Goal: Information Seeking & Learning: Learn about a topic

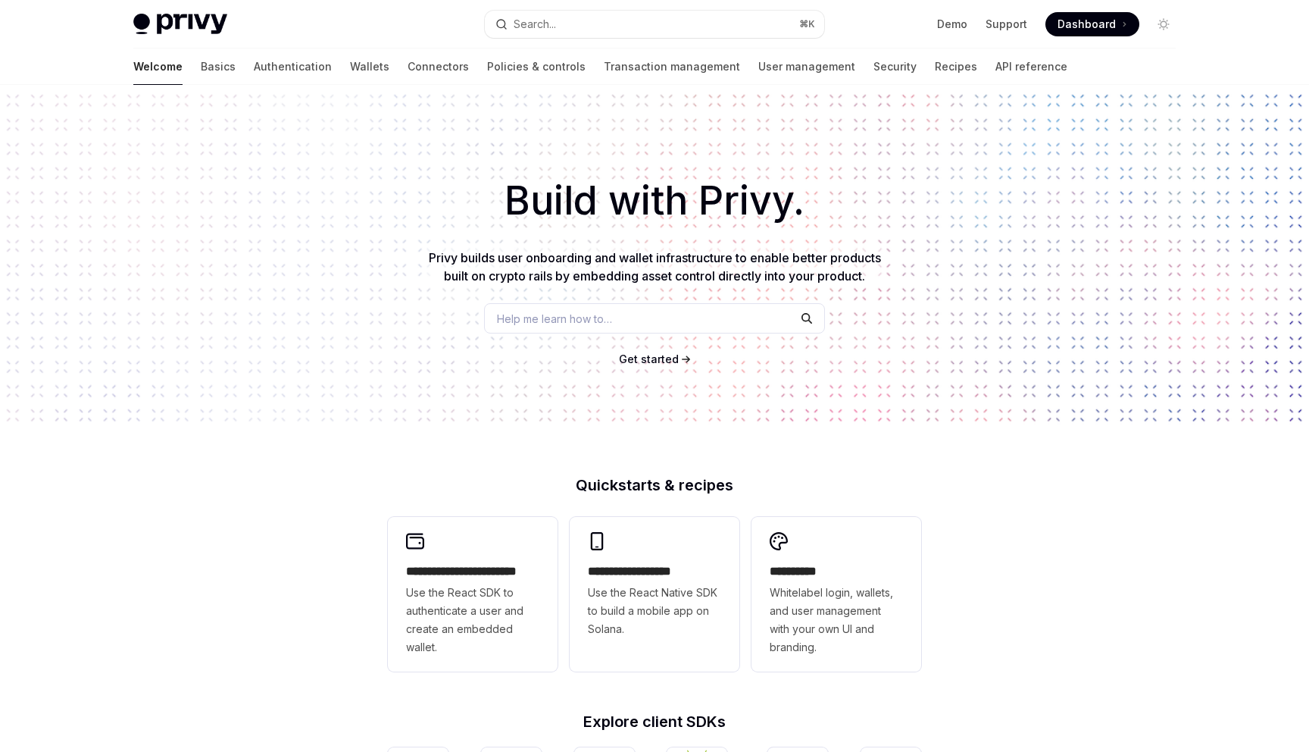
click at [672, 41] on div "Privy Docs home page Search... ⌘ K Demo Support Dashboard Dashboard Search..." at bounding box center [654, 24] width 1043 height 48
click at [637, 22] on button "Search... ⌘ K" at bounding box center [654, 24] width 339 height 27
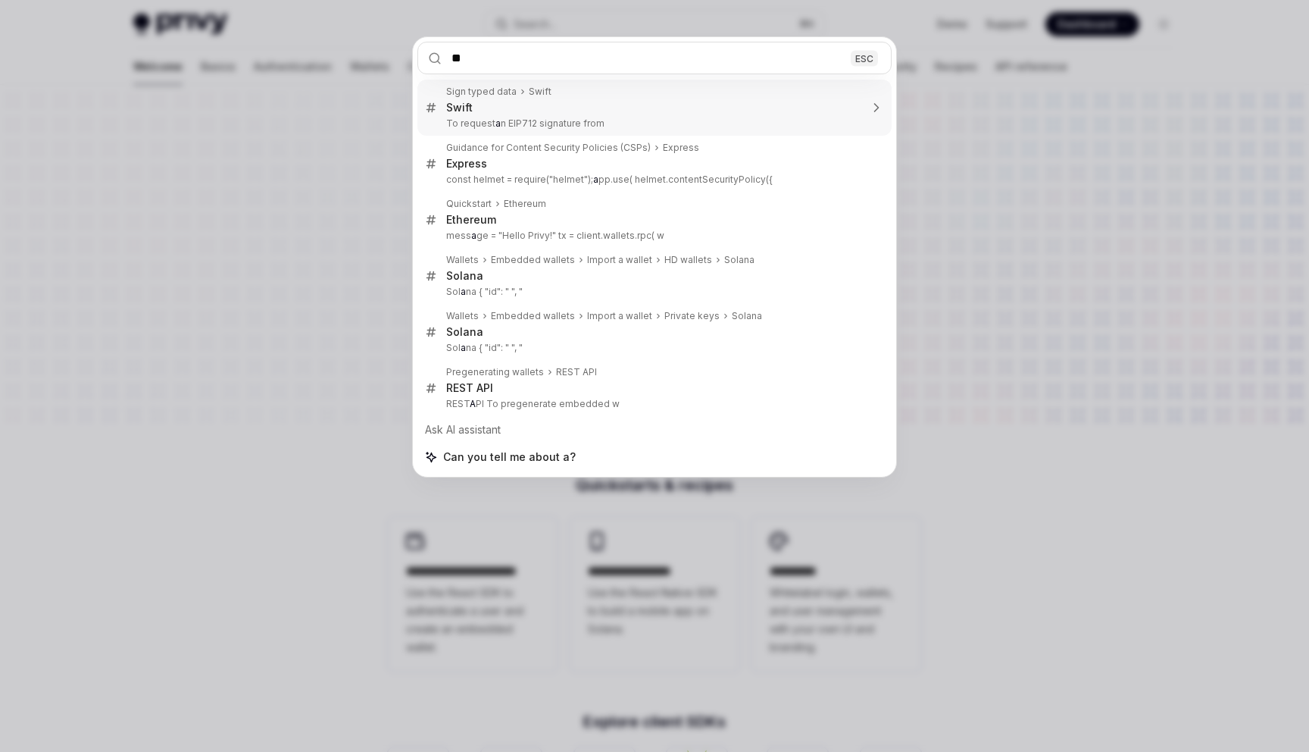
type input "***"
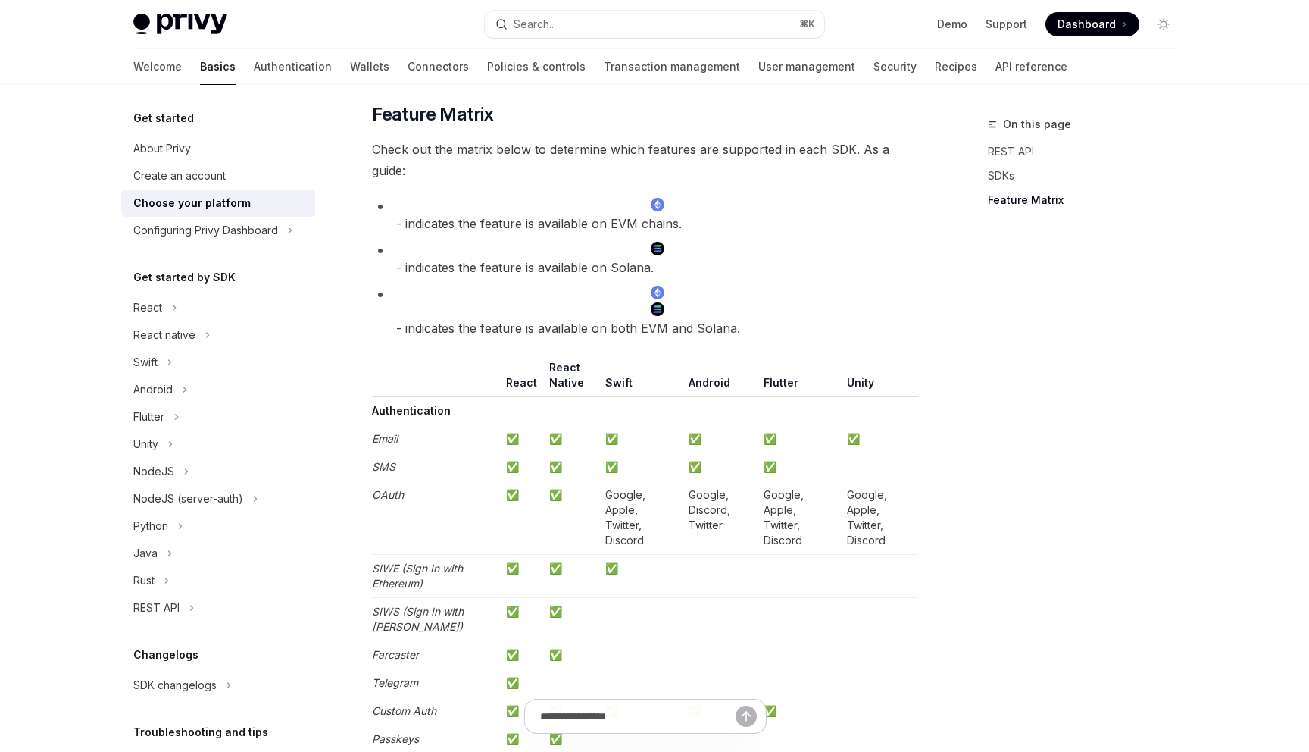
scroll to position [1687, 0]
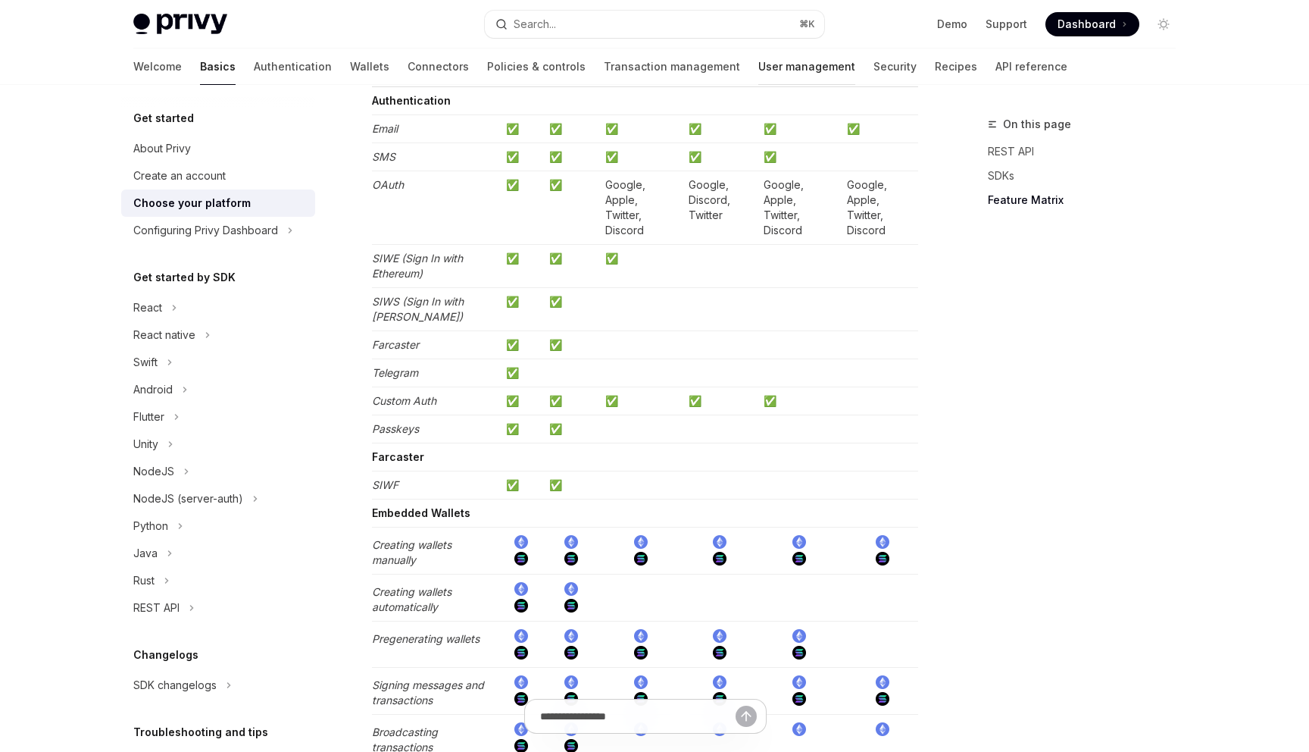
click at [758, 55] on link "User management" at bounding box center [806, 66] width 97 height 36
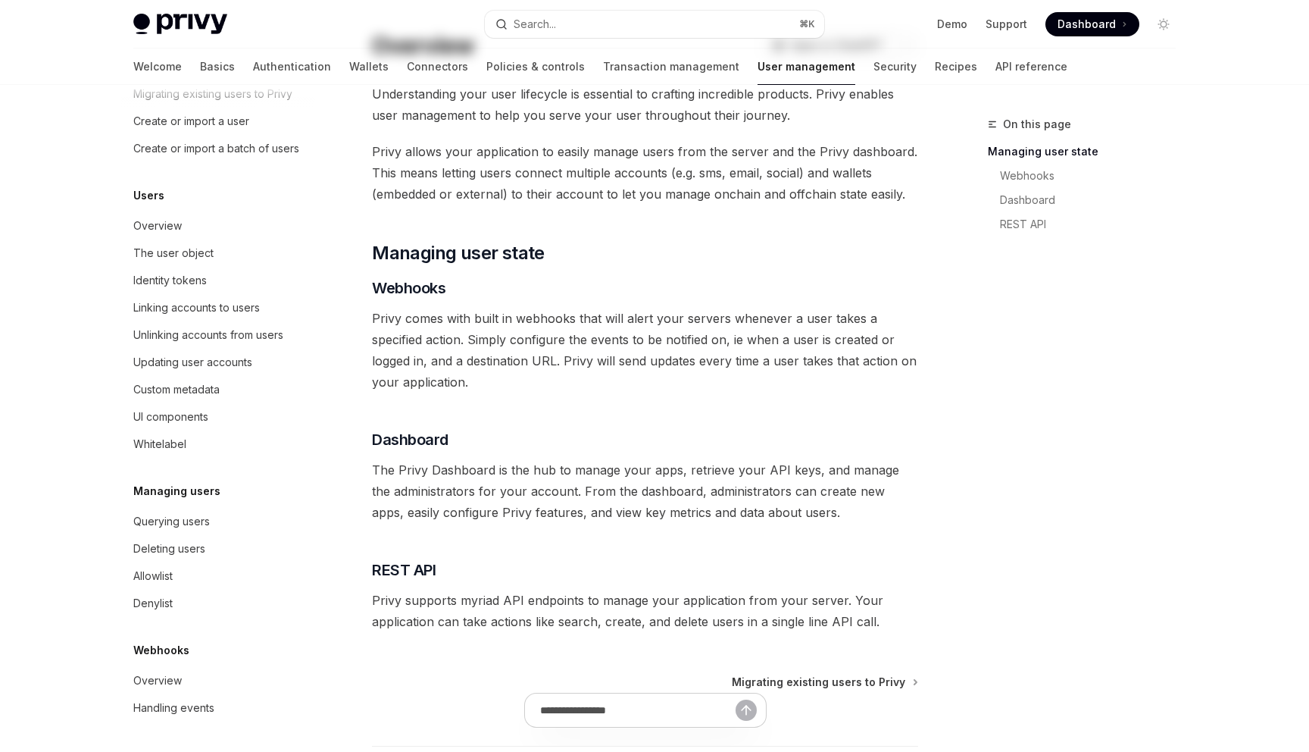
scroll to position [90, 0]
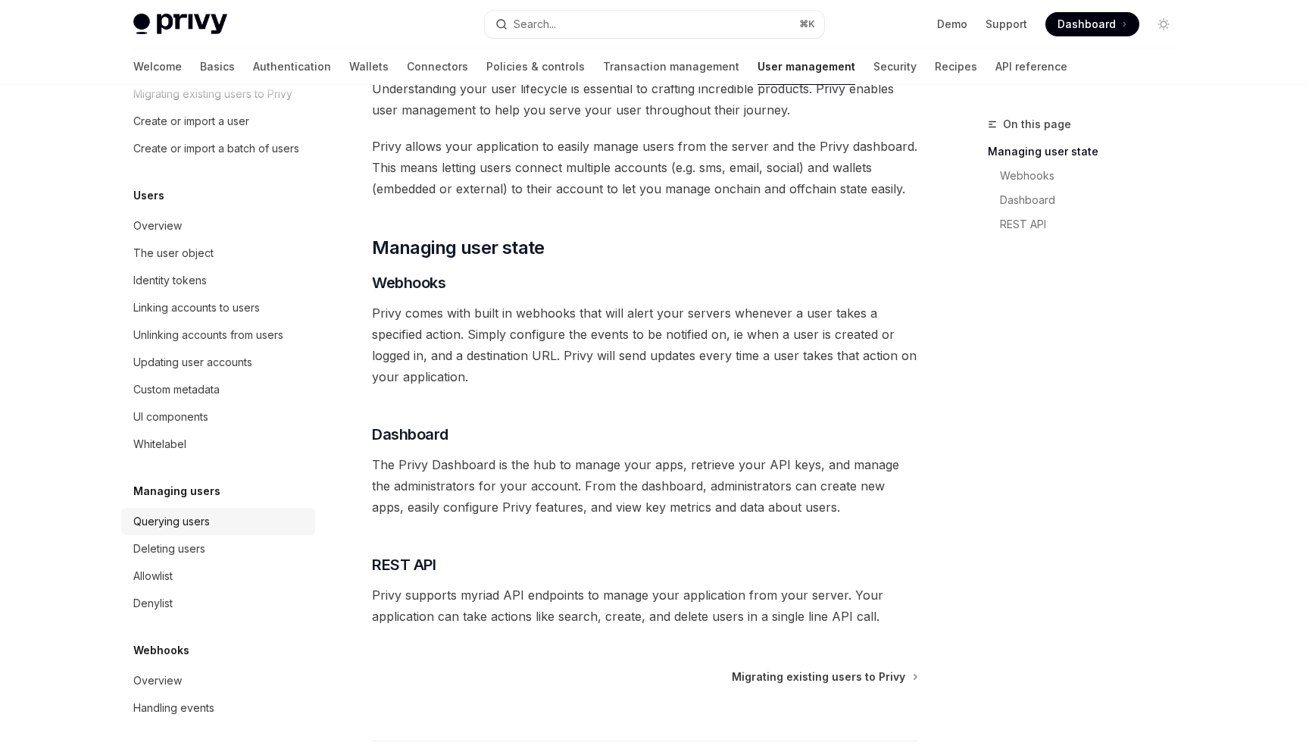
click at [264, 514] on div "Querying users" at bounding box center [219, 521] width 173 height 18
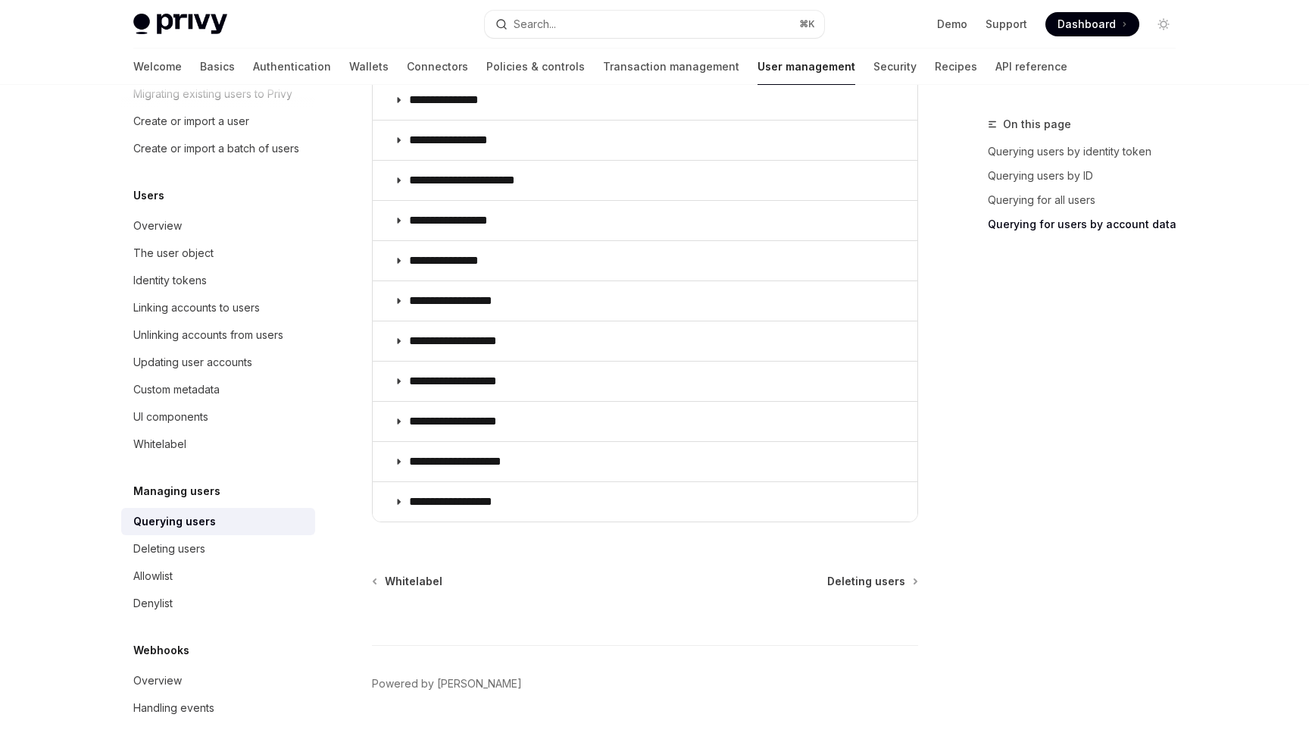
scroll to position [1162, 0]
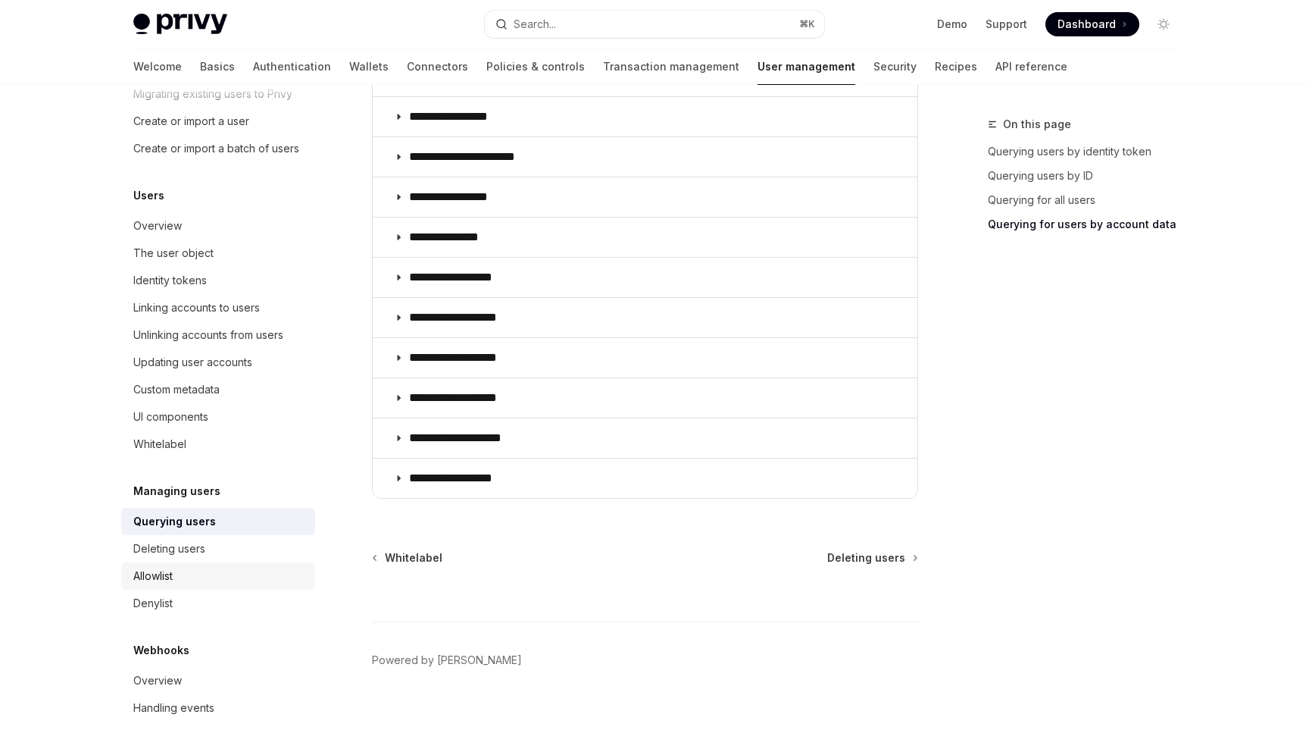
click at [196, 574] on div "Allowlist" at bounding box center [219, 576] width 173 height 18
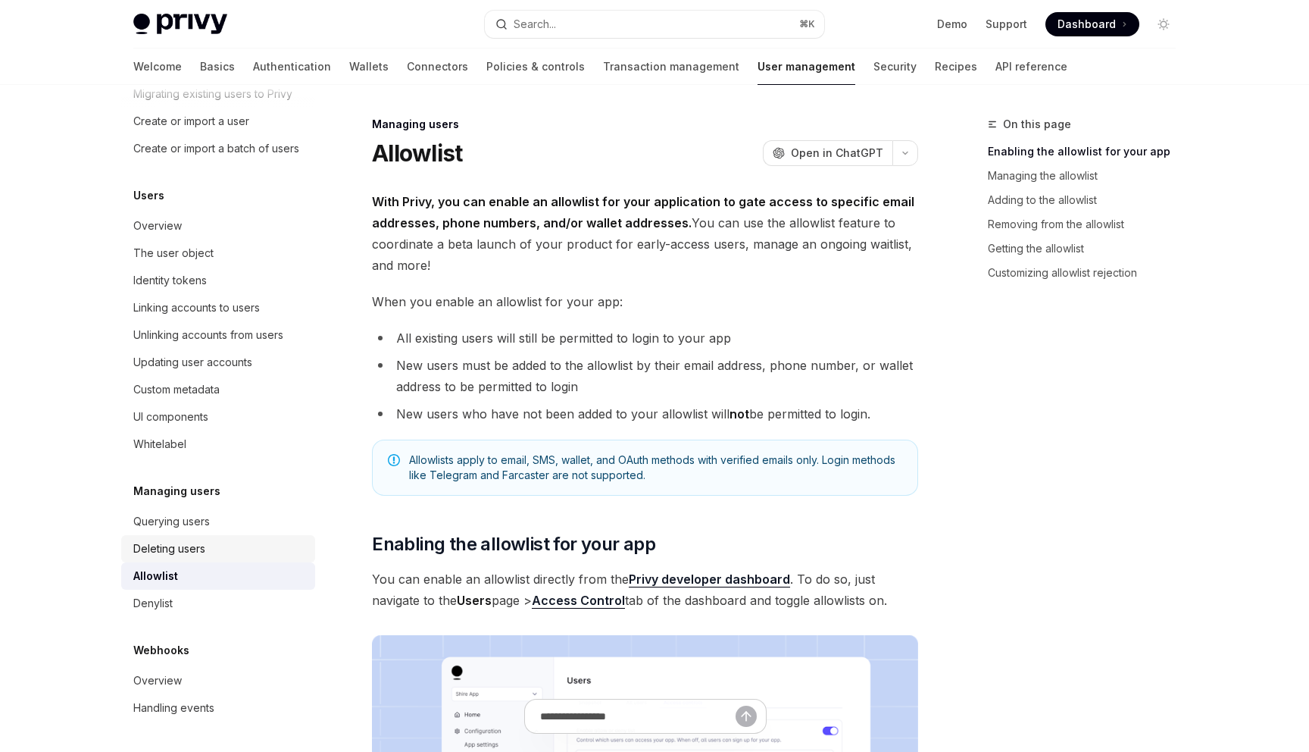
click at [210, 555] on div "Deleting users" at bounding box center [219, 548] width 173 height 18
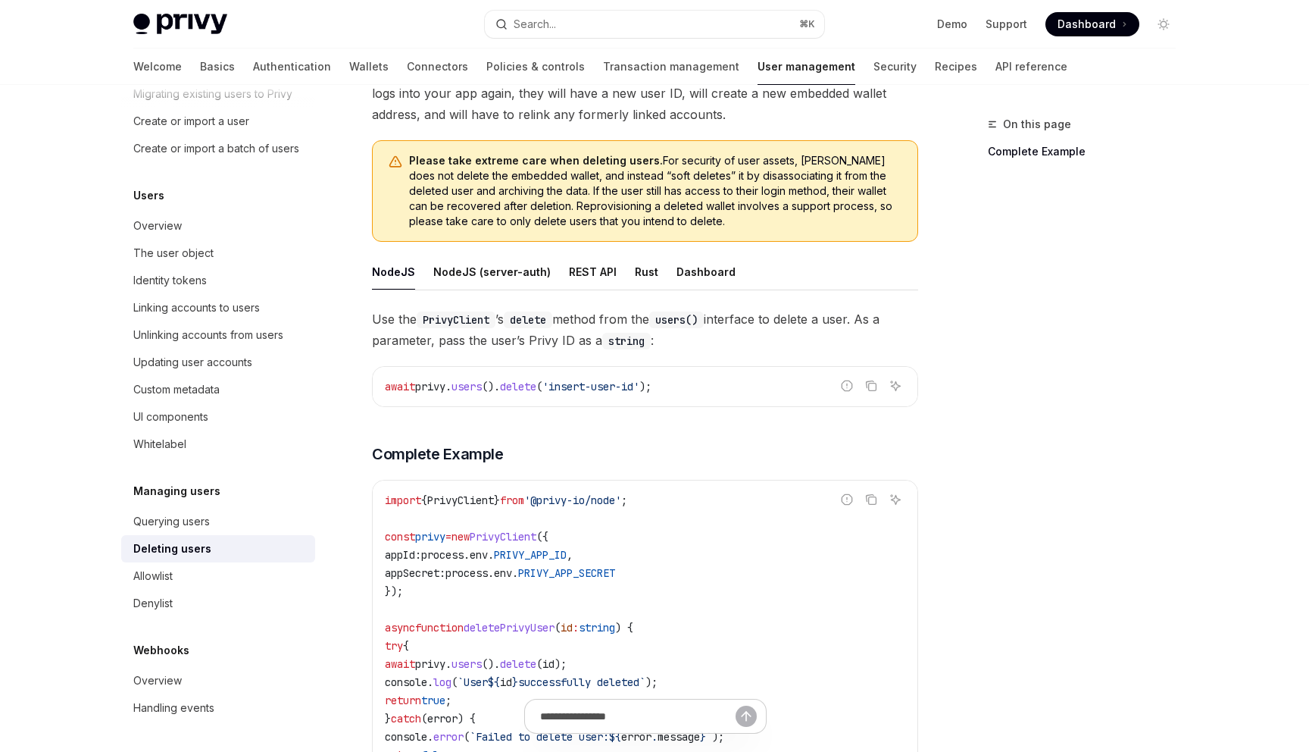
scroll to position [139, 0]
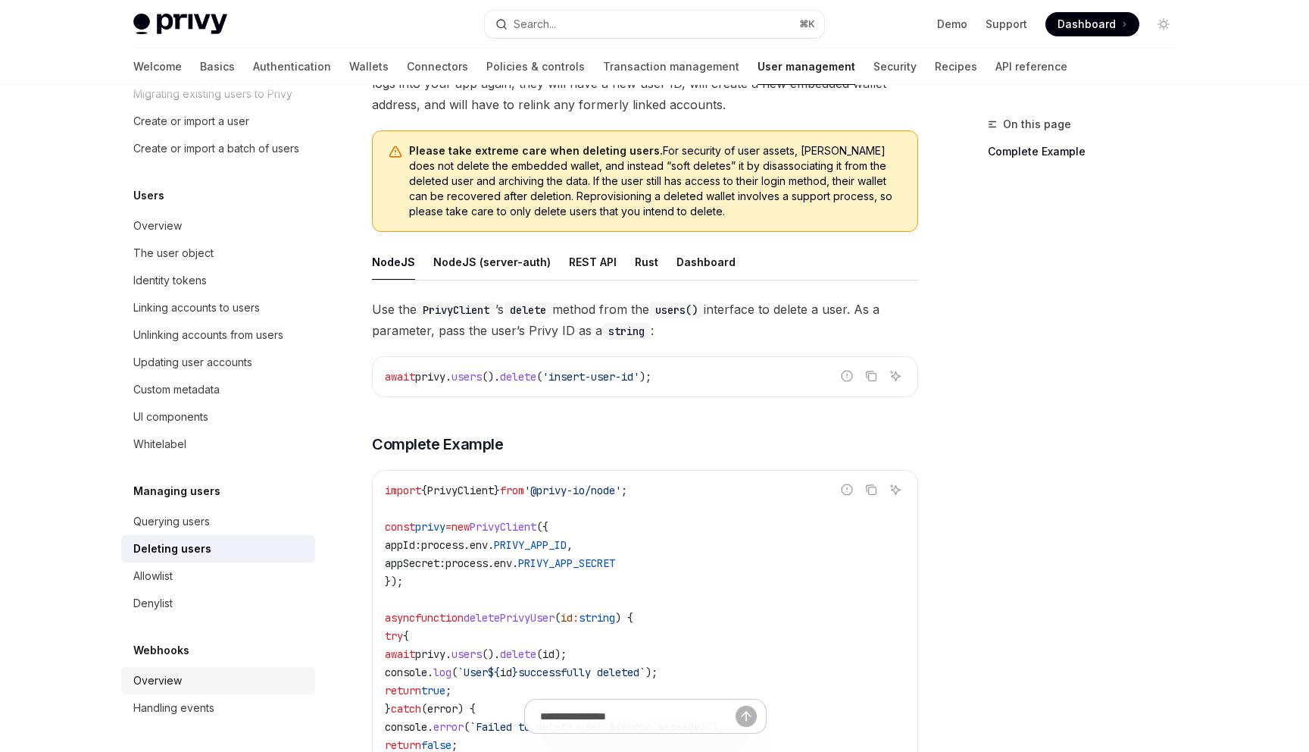
click at [212, 674] on div "Overview" at bounding box center [219, 680] width 173 height 18
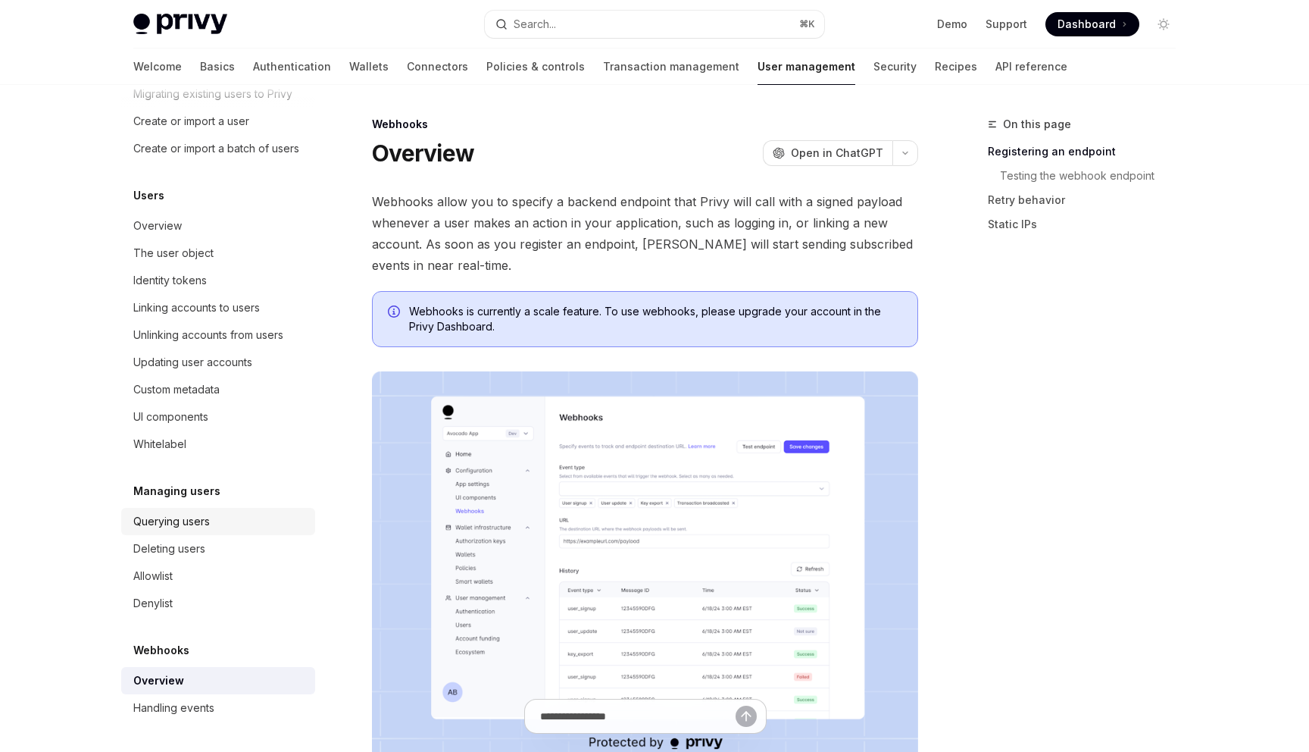
click at [211, 517] on div "Querying users" at bounding box center [219, 521] width 173 height 18
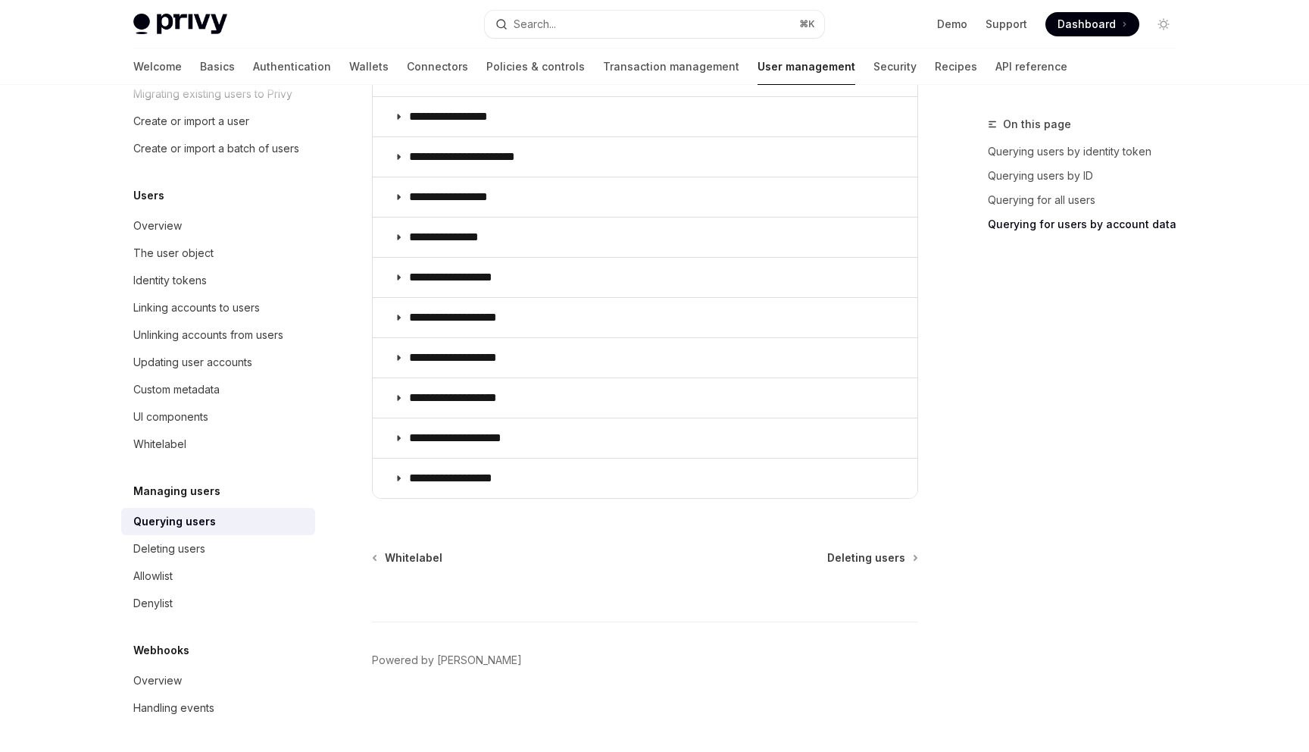
scroll to position [1071, 0]
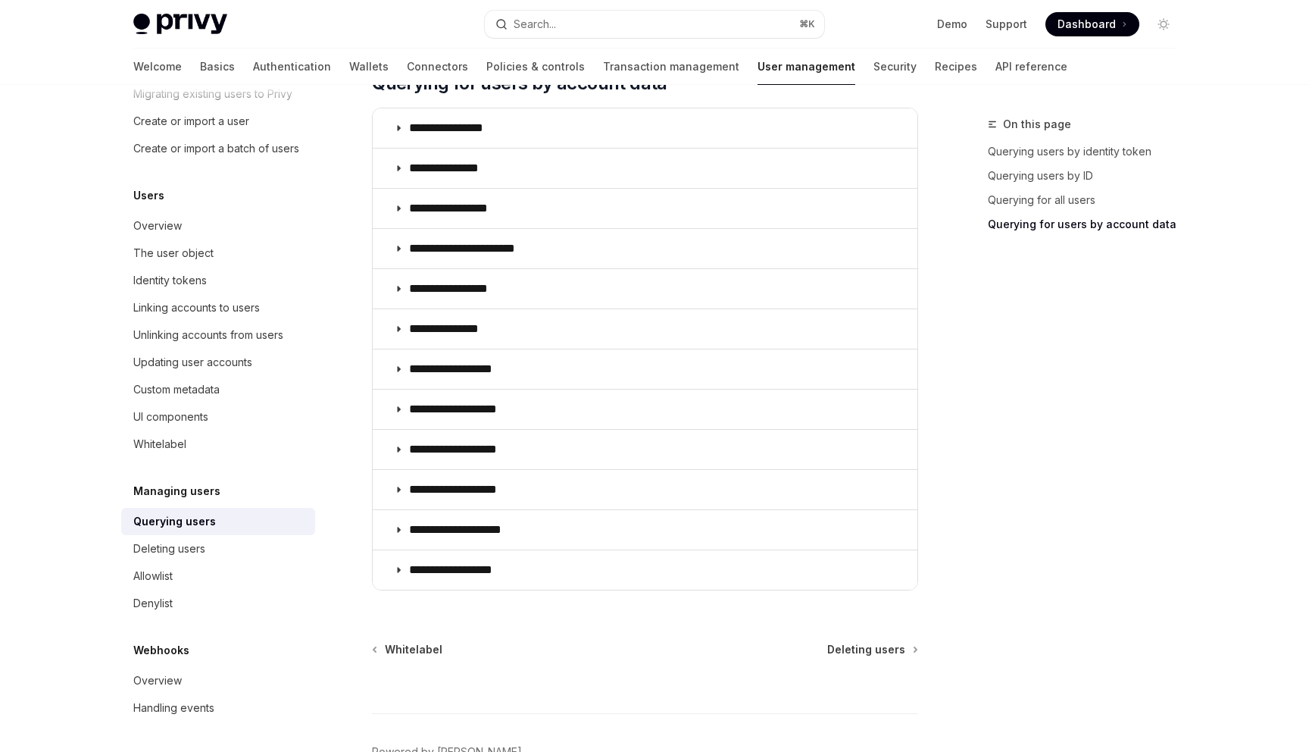
click at [436, 567] on p "**********" at bounding box center [468, 569] width 119 height 15
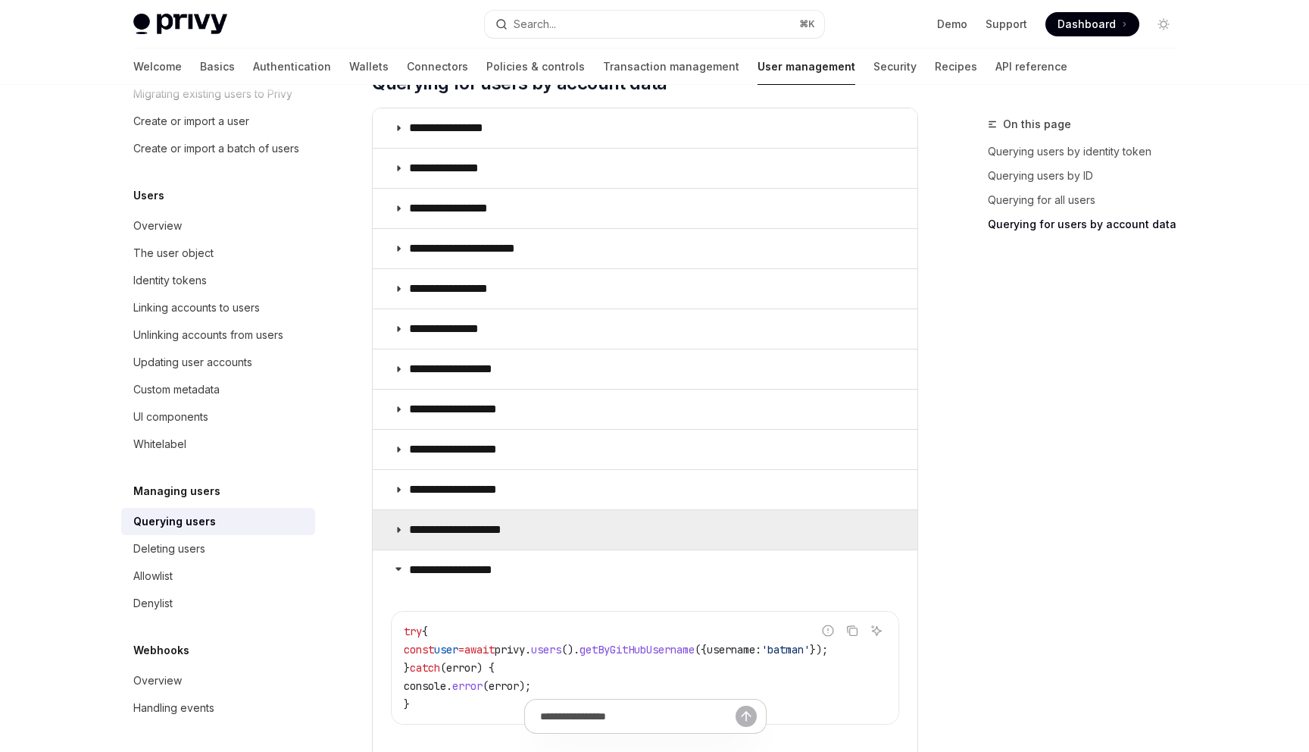
click at [436, 539] on summary "**********" at bounding box center [645, 529] width 545 height 39
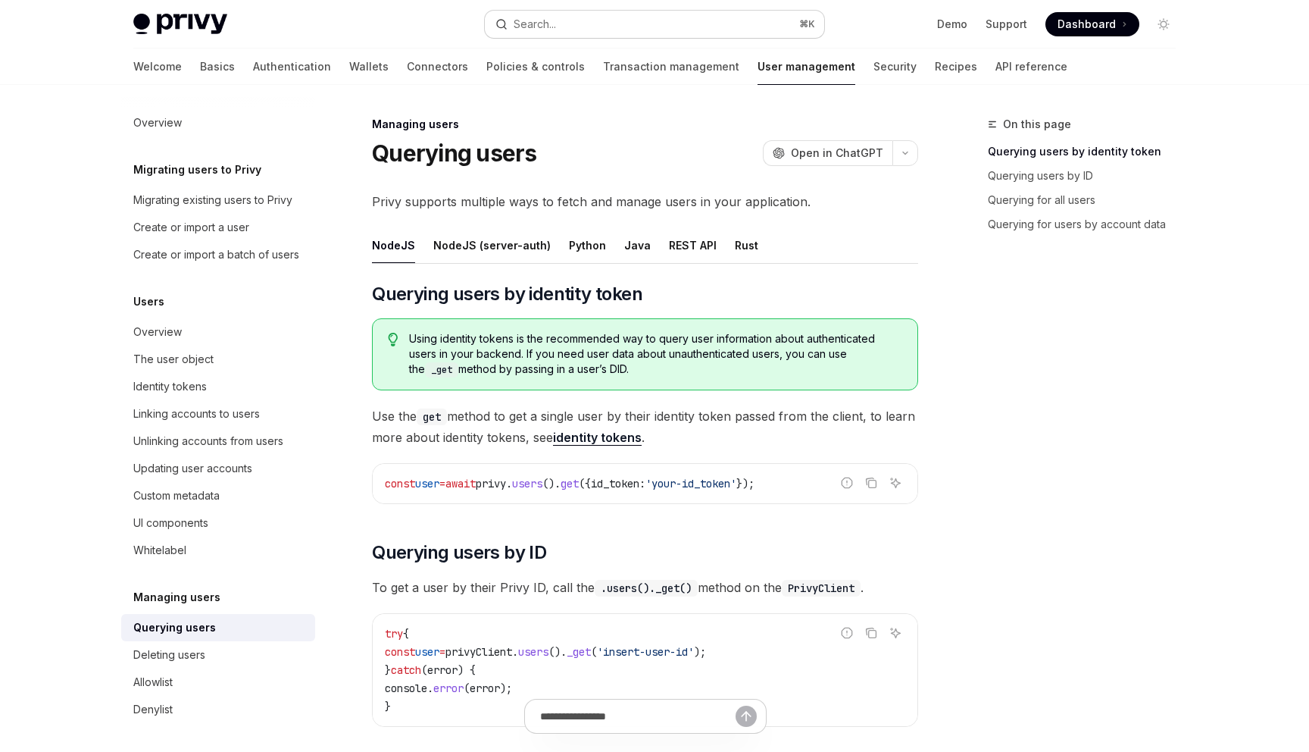
click at [701, 24] on button "Search... ⌘ K" at bounding box center [654, 24] width 339 height 27
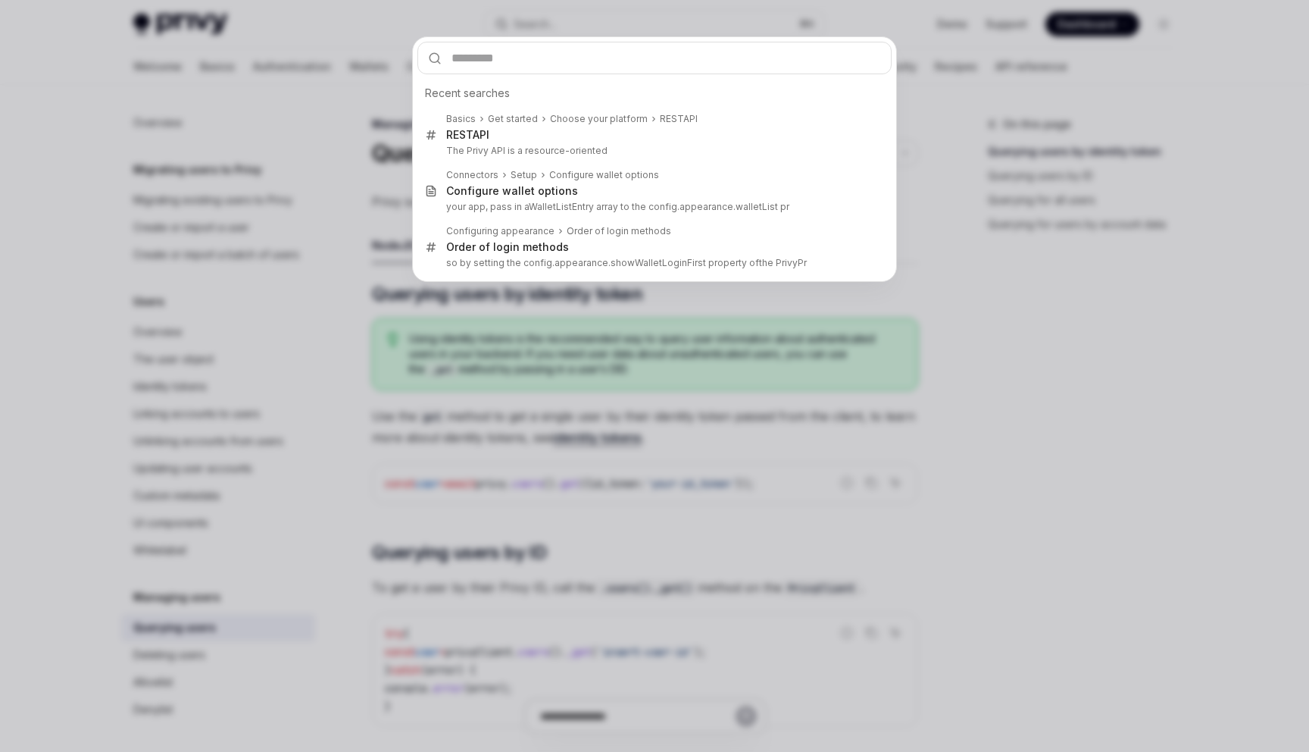
click at [347, 413] on div "Recent searches Basics Get started Choose your platform REST API REST API The P…" at bounding box center [654, 376] width 1309 height 752
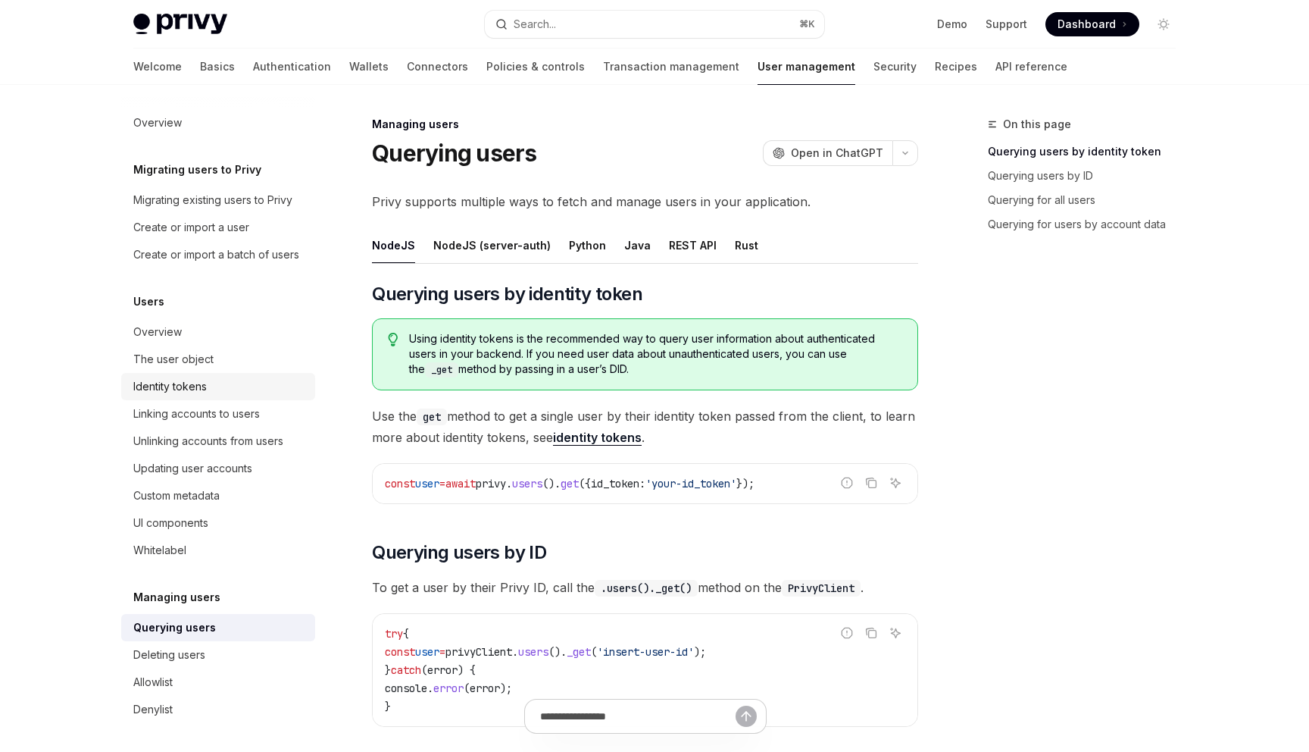
click at [187, 381] on div "Identity tokens" at bounding box center [169, 386] width 73 height 18
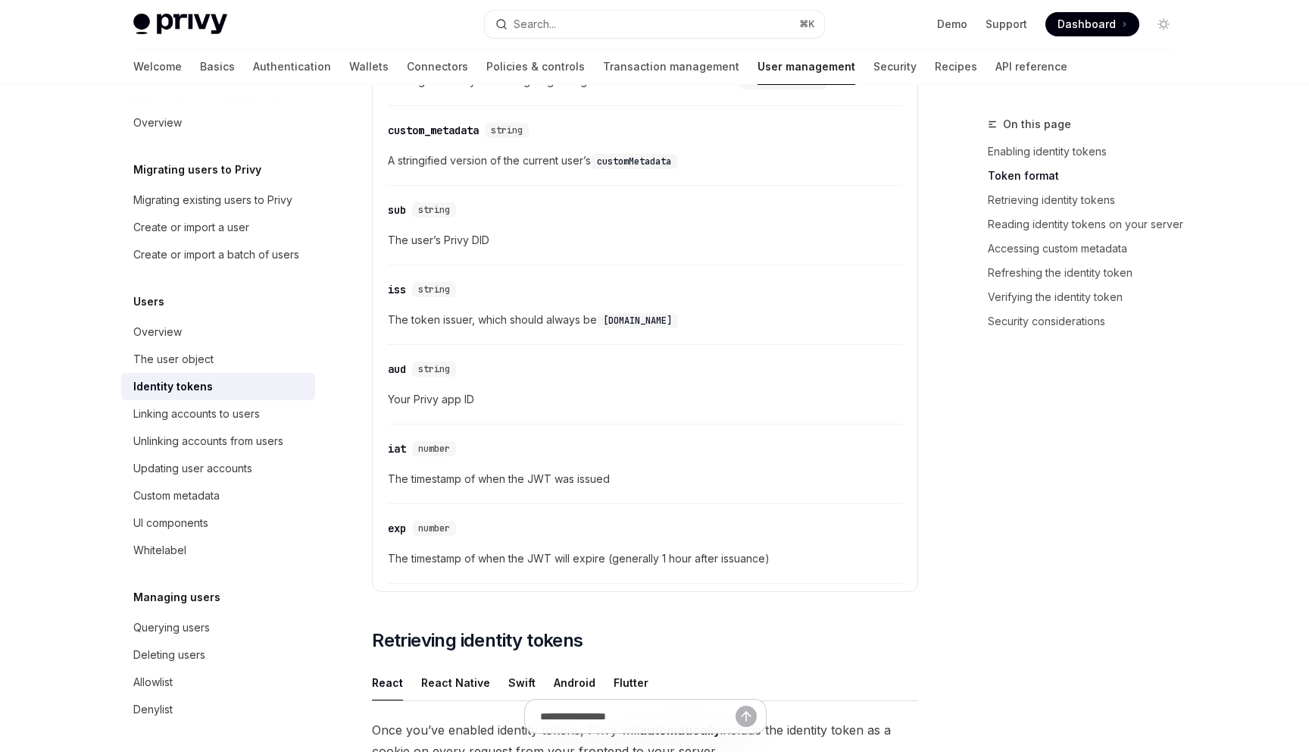
scroll to position [294, 0]
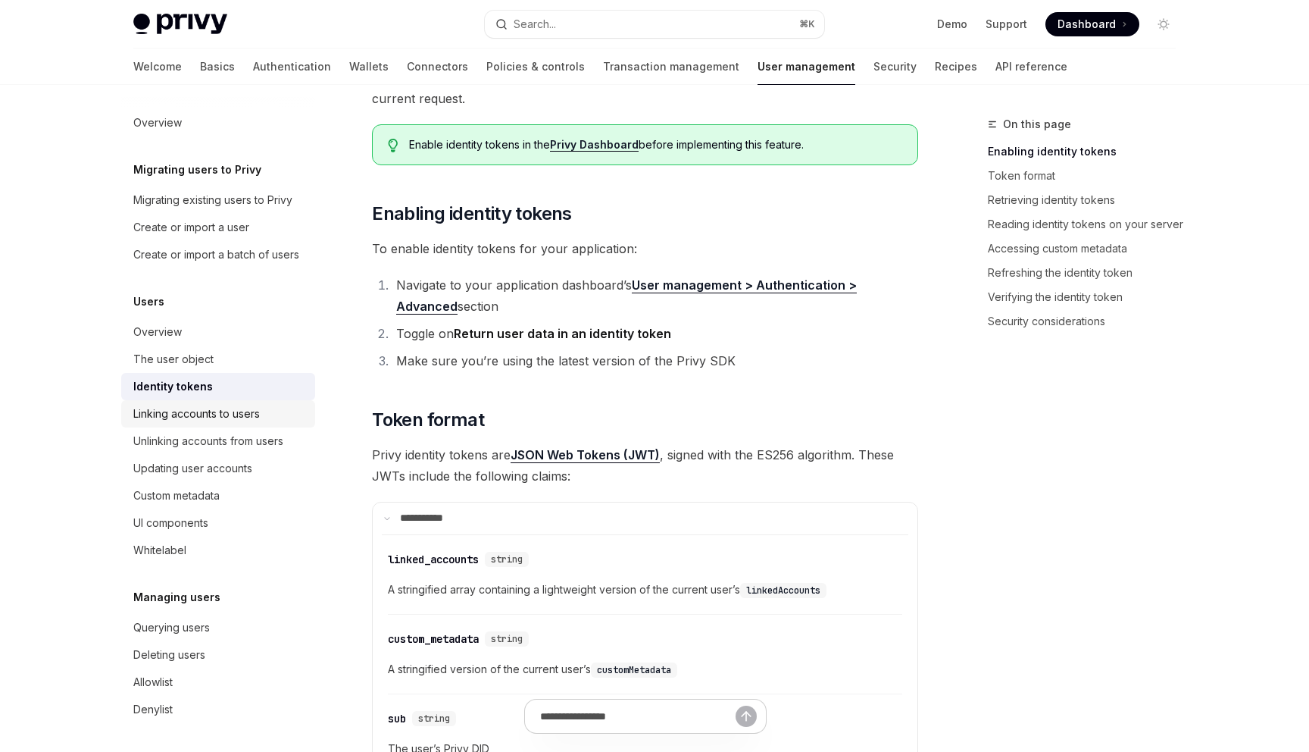
click at [259, 416] on div "Linking accounts to users" at bounding box center [196, 414] width 127 height 18
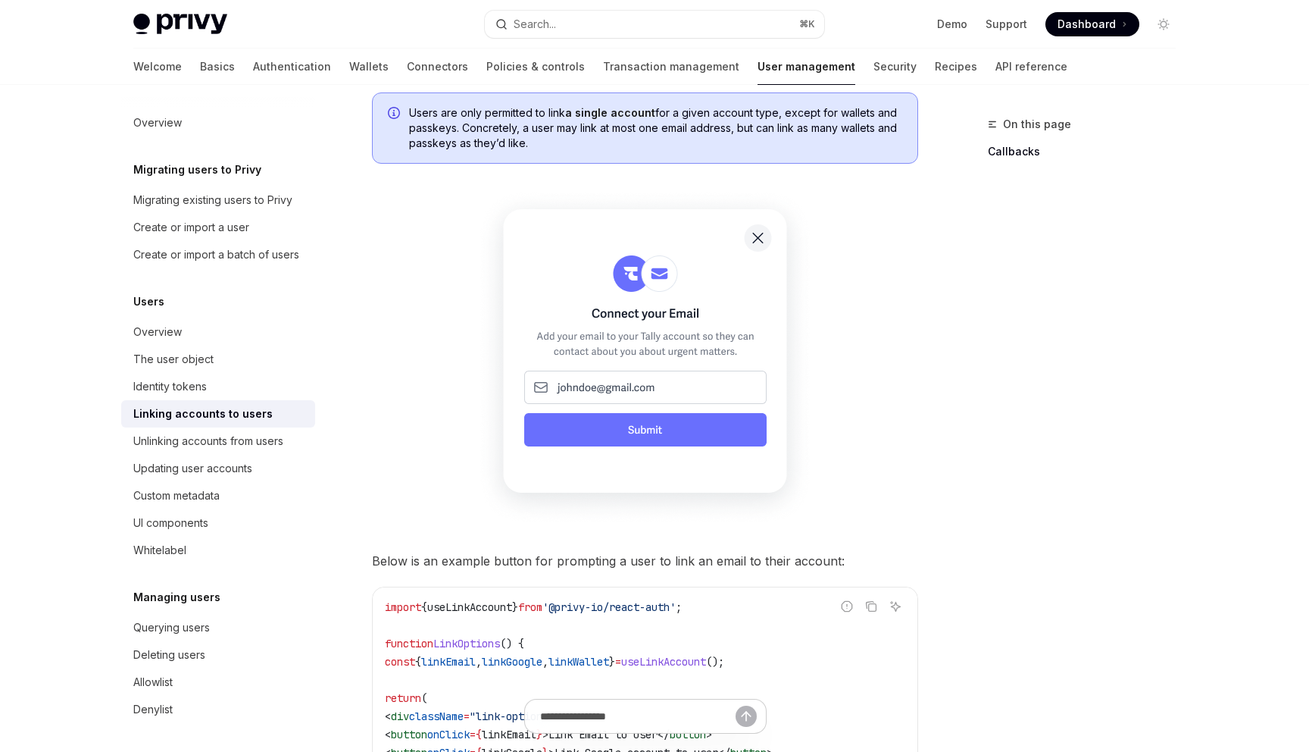
scroll to position [1009, 0]
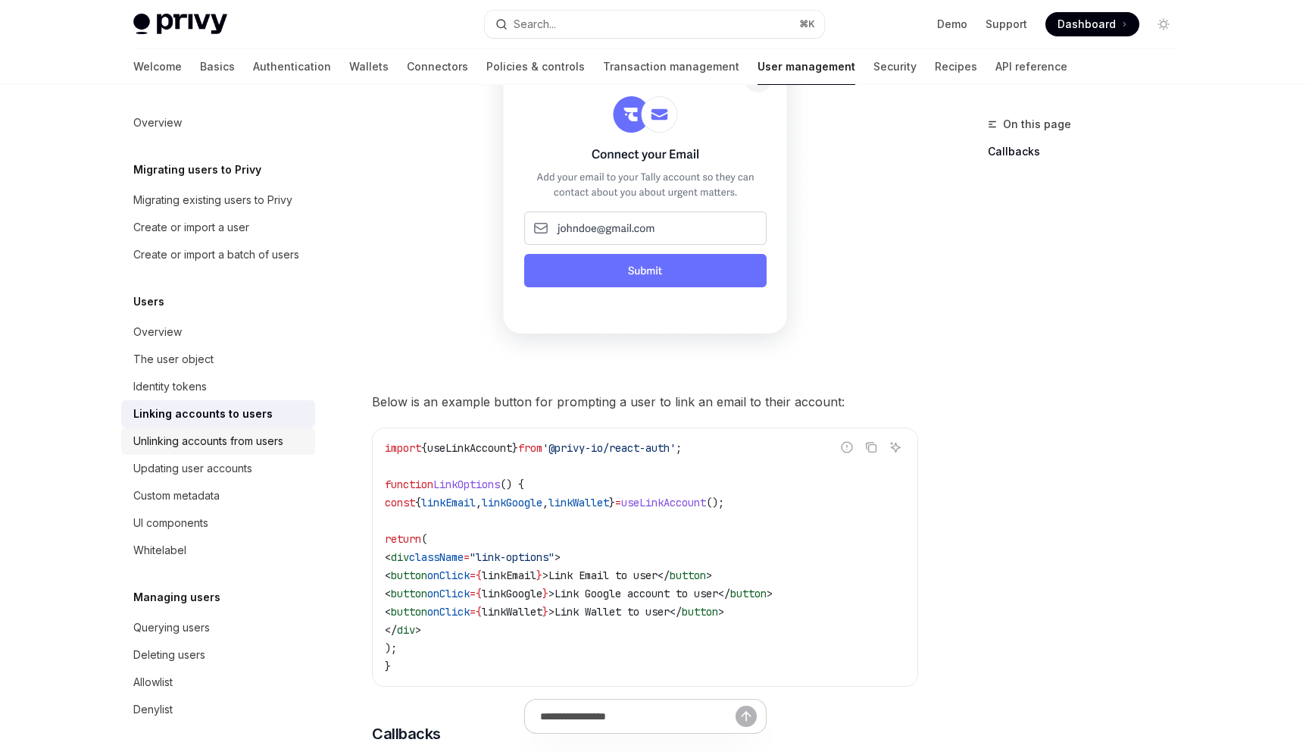
click at [245, 445] on div "Unlinking accounts from users" at bounding box center [208, 441] width 150 height 18
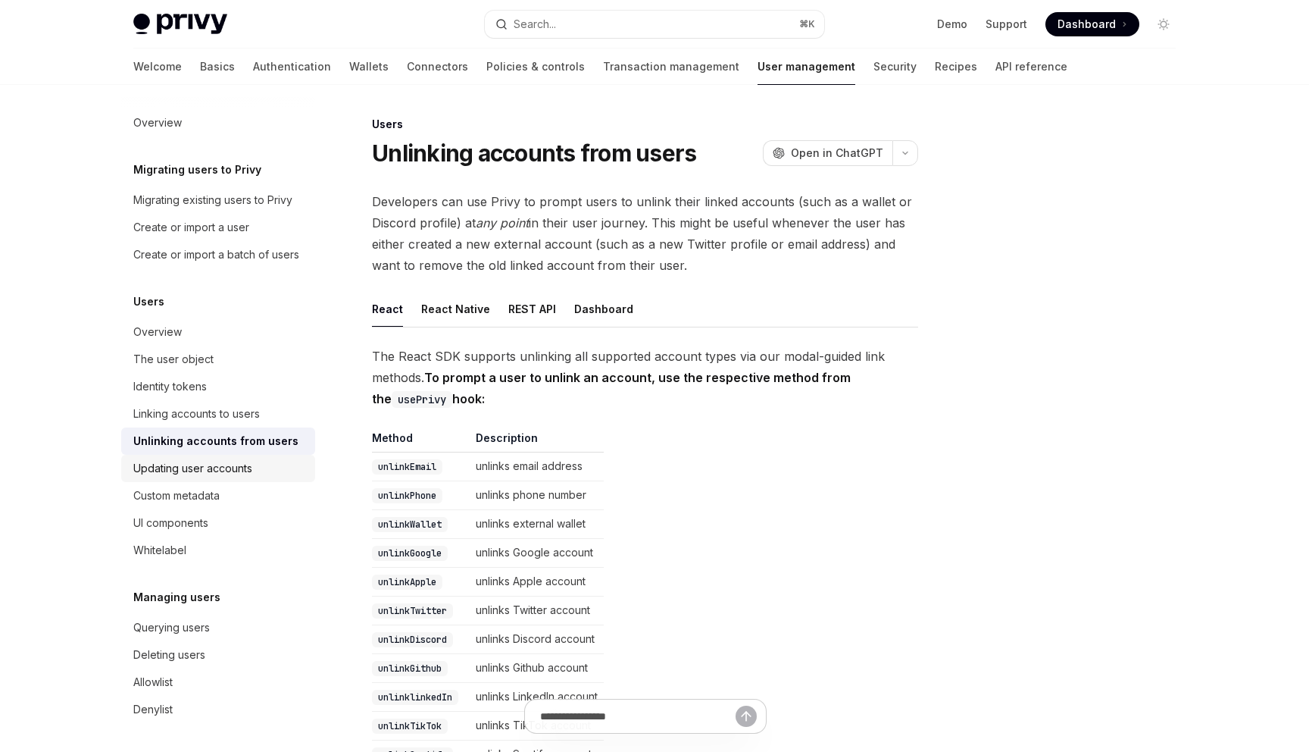
click at [229, 471] on div "Updating user accounts" at bounding box center [192, 468] width 119 height 18
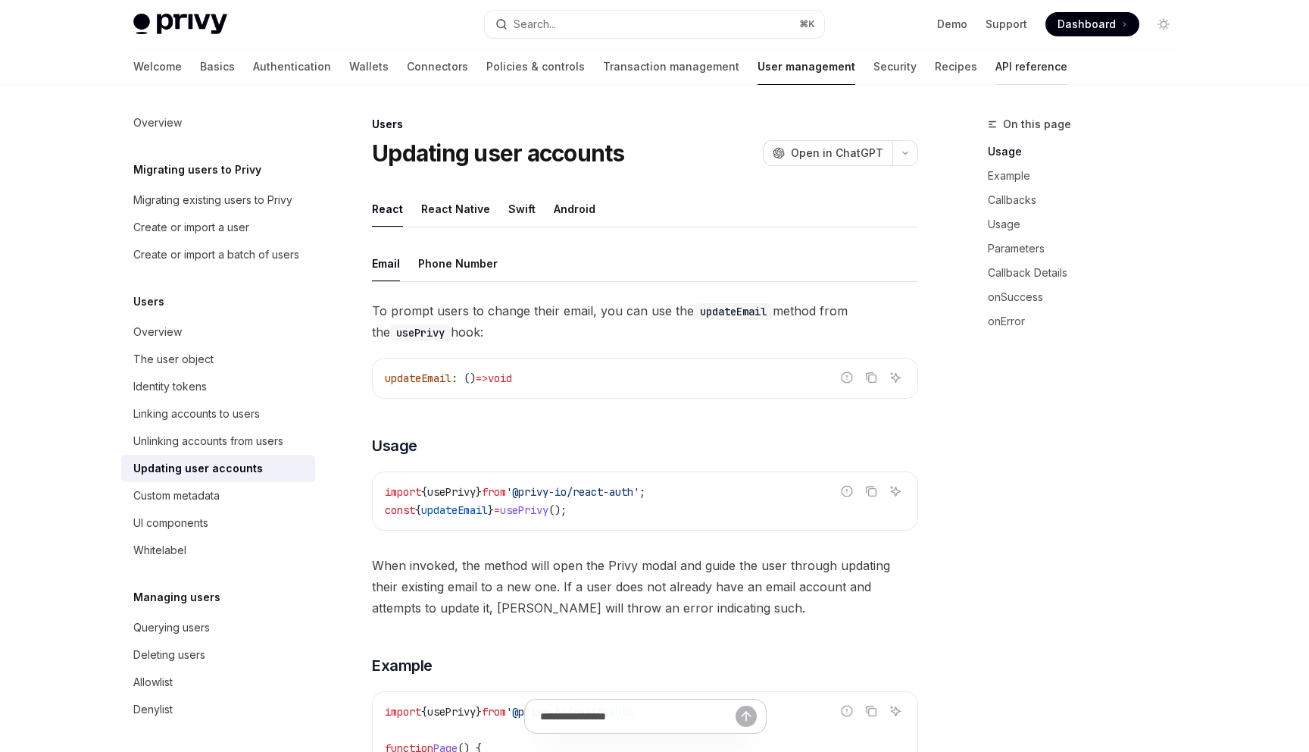
click at [996, 63] on link "API reference" at bounding box center [1032, 66] width 72 height 36
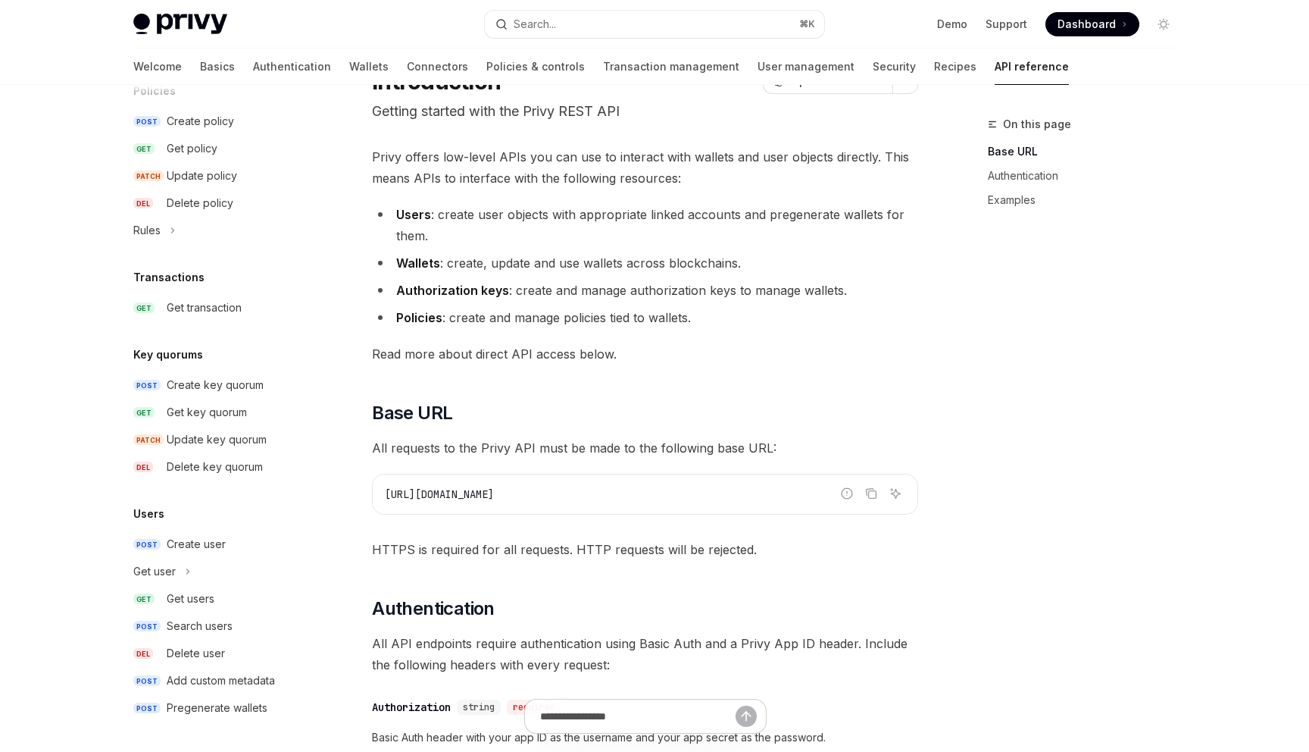
scroll to position [90, 0]
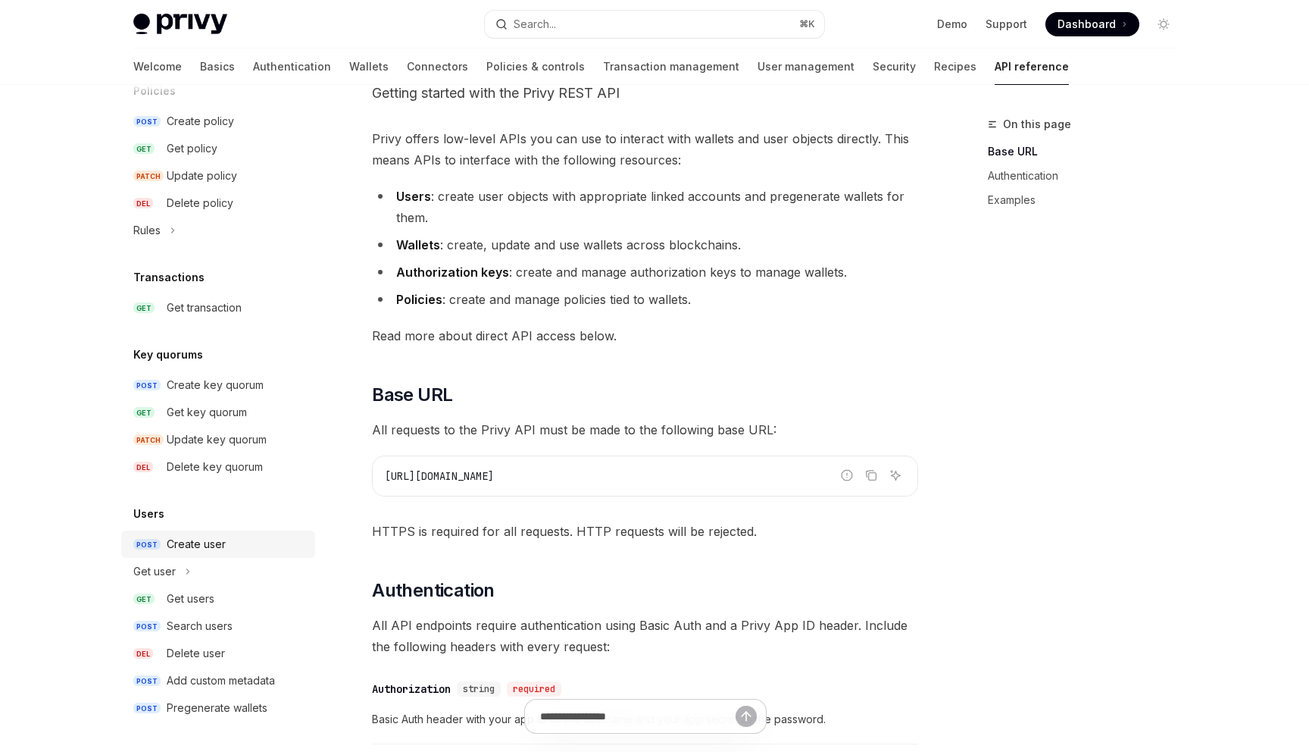
click at [231, 548] on div "Create user" at bounding box center [236, 544] width 139 height 18
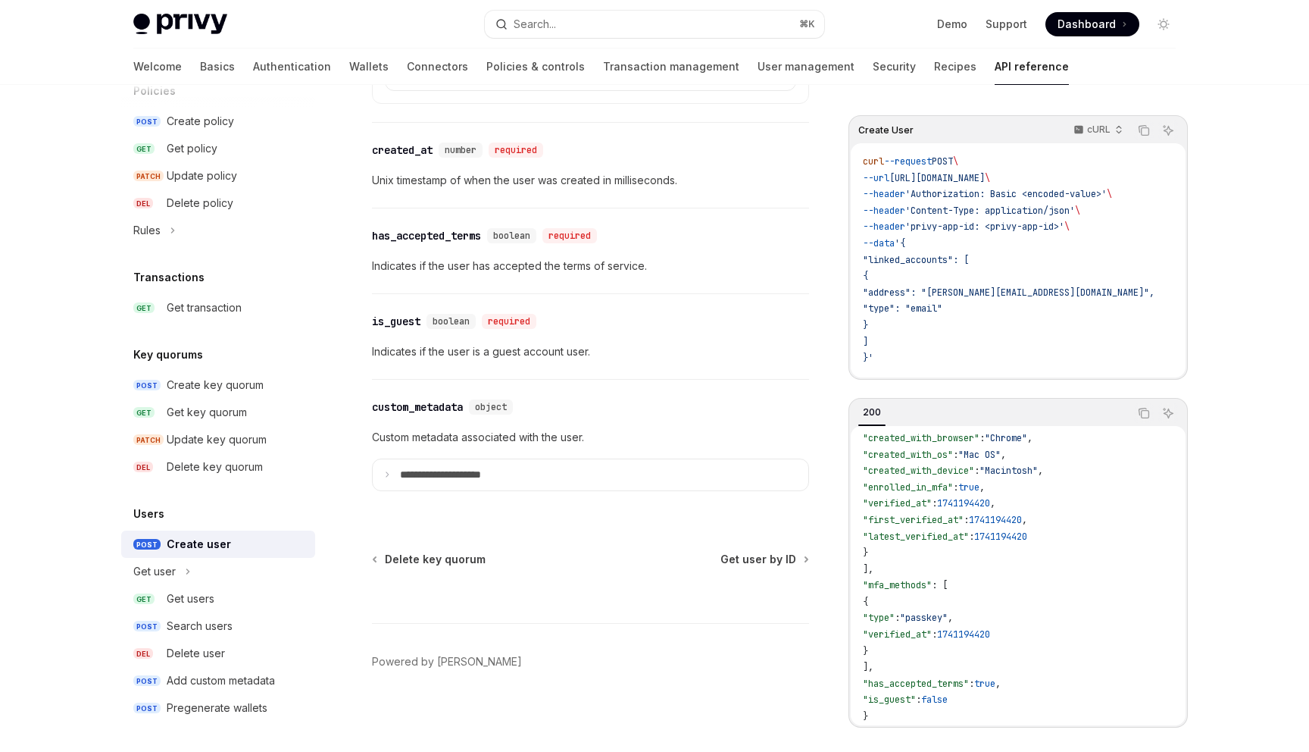
scroll to position [1711, 0]
click at [243, 611] on link "GET Get users" at bounding box center [218, 598] width 194 height 27
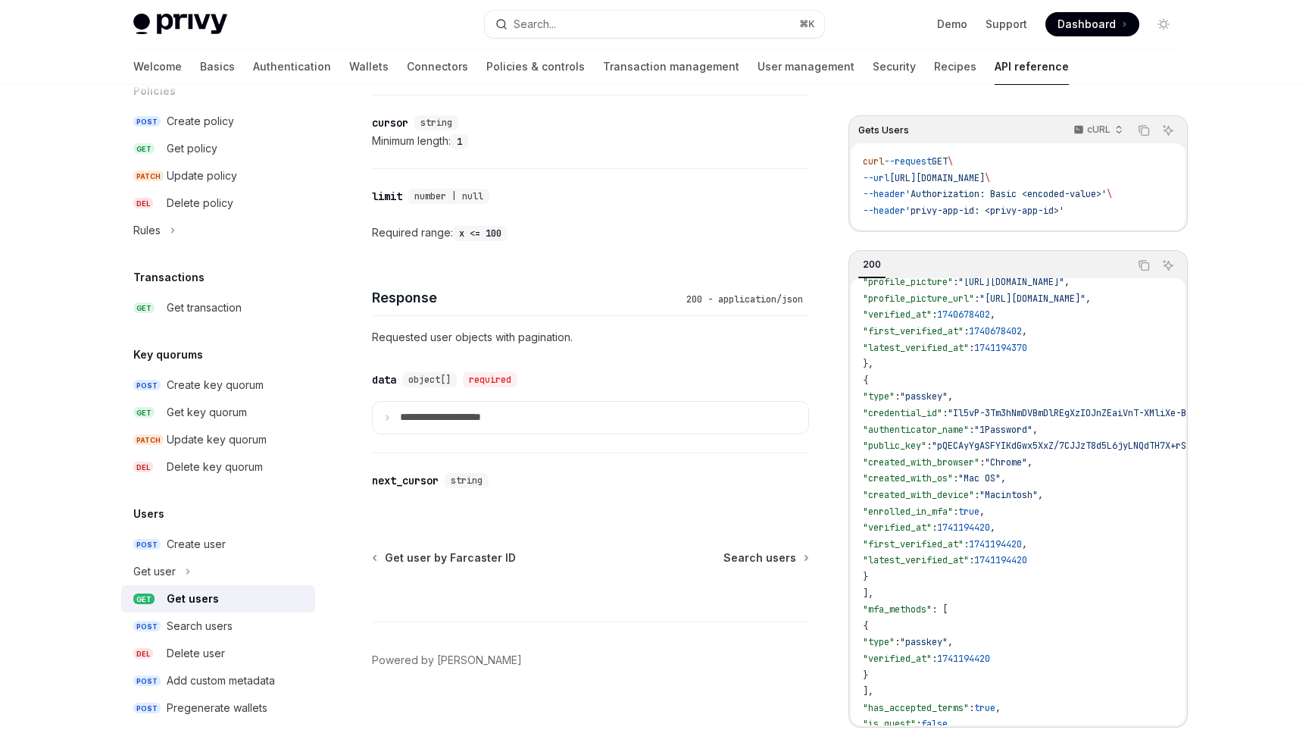
scroll to position [421, 0]
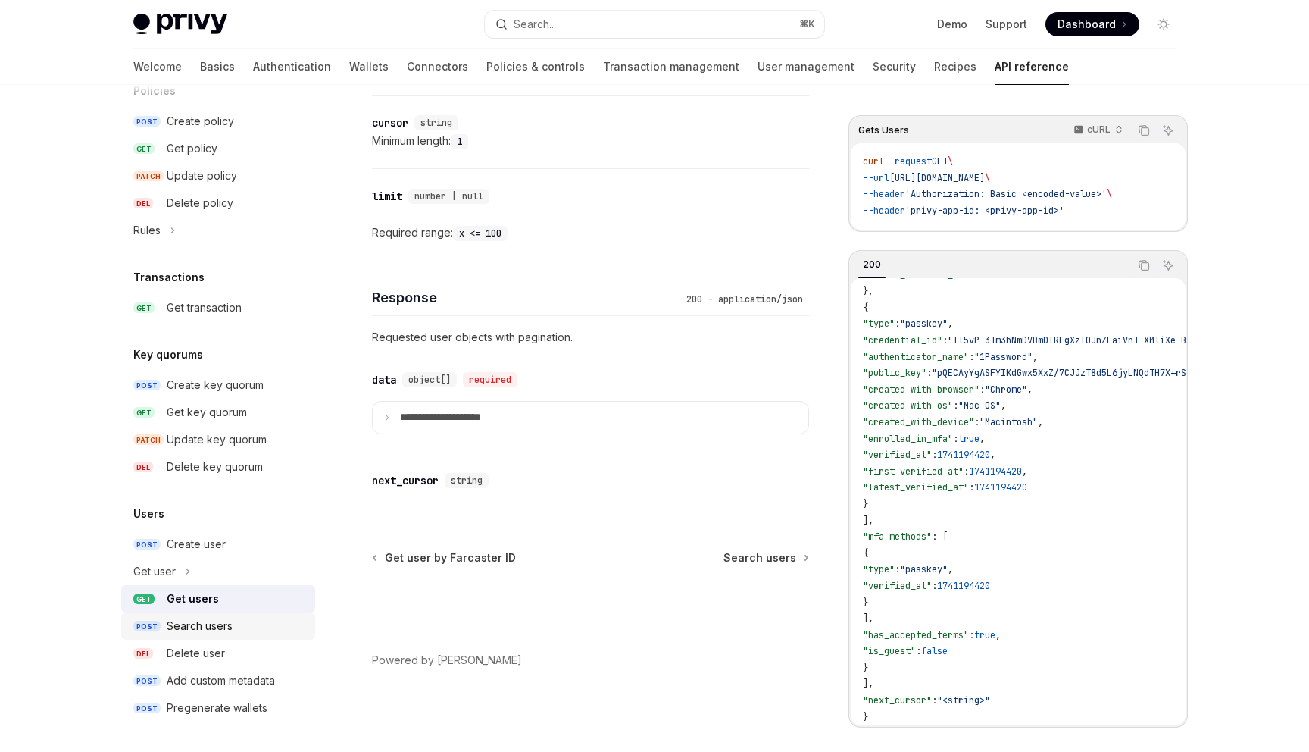
click at [224, 634] on div "Search users" at bounding box center [200, 626] width 66 height 18
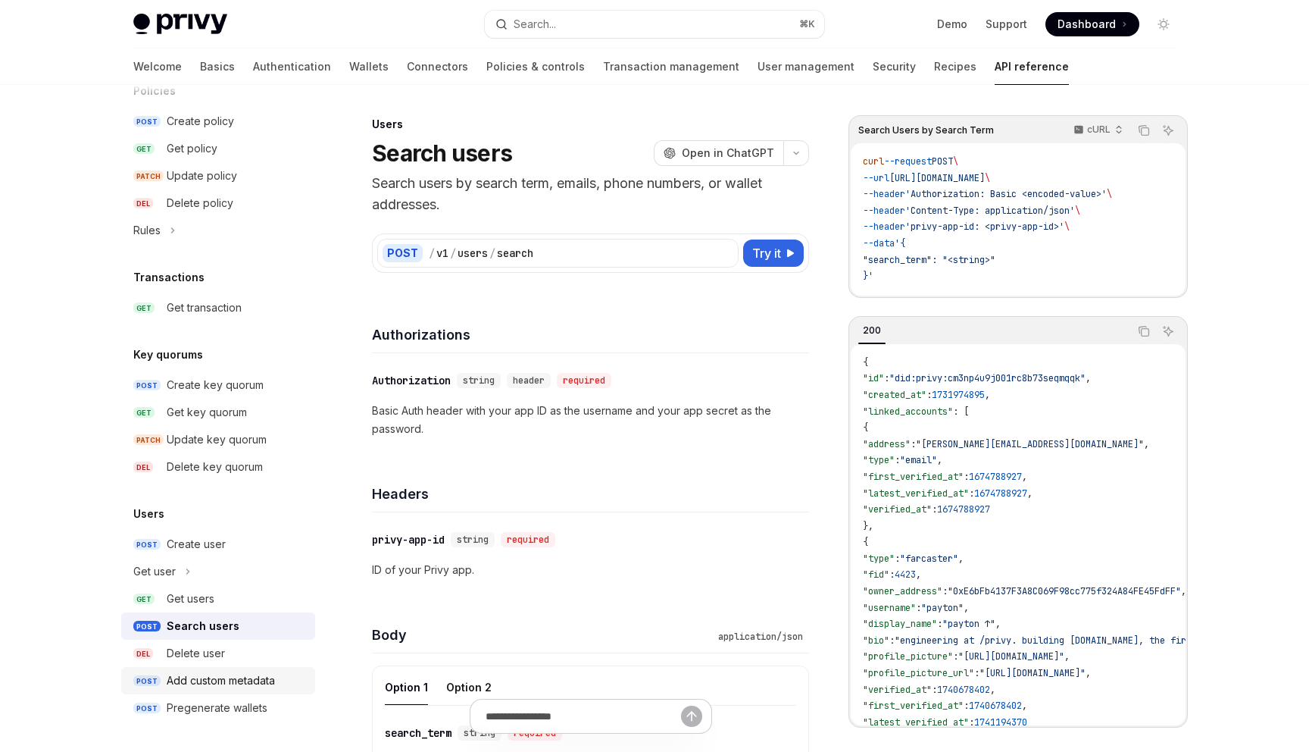
click at [227, 683] on div "Add custom metadata" at bounding box center [221, 680] width 108 height 18
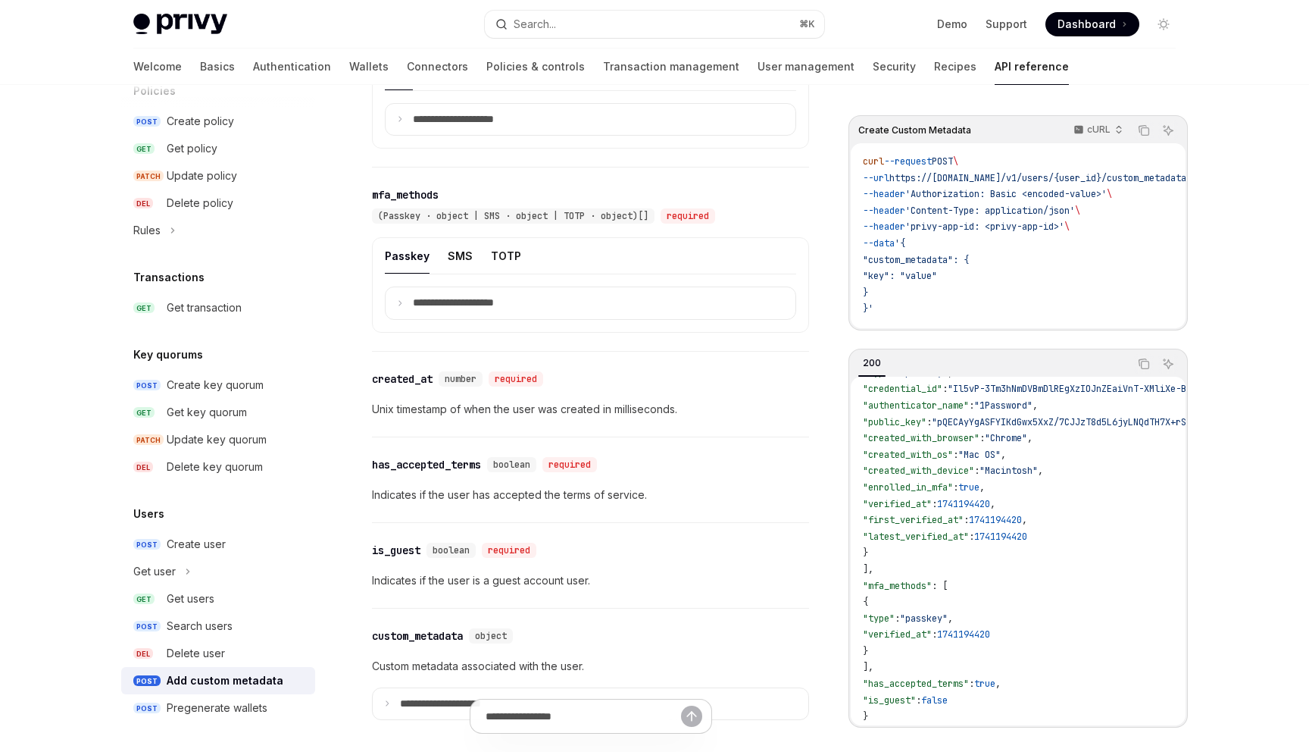
scroll to position [1428, 0]
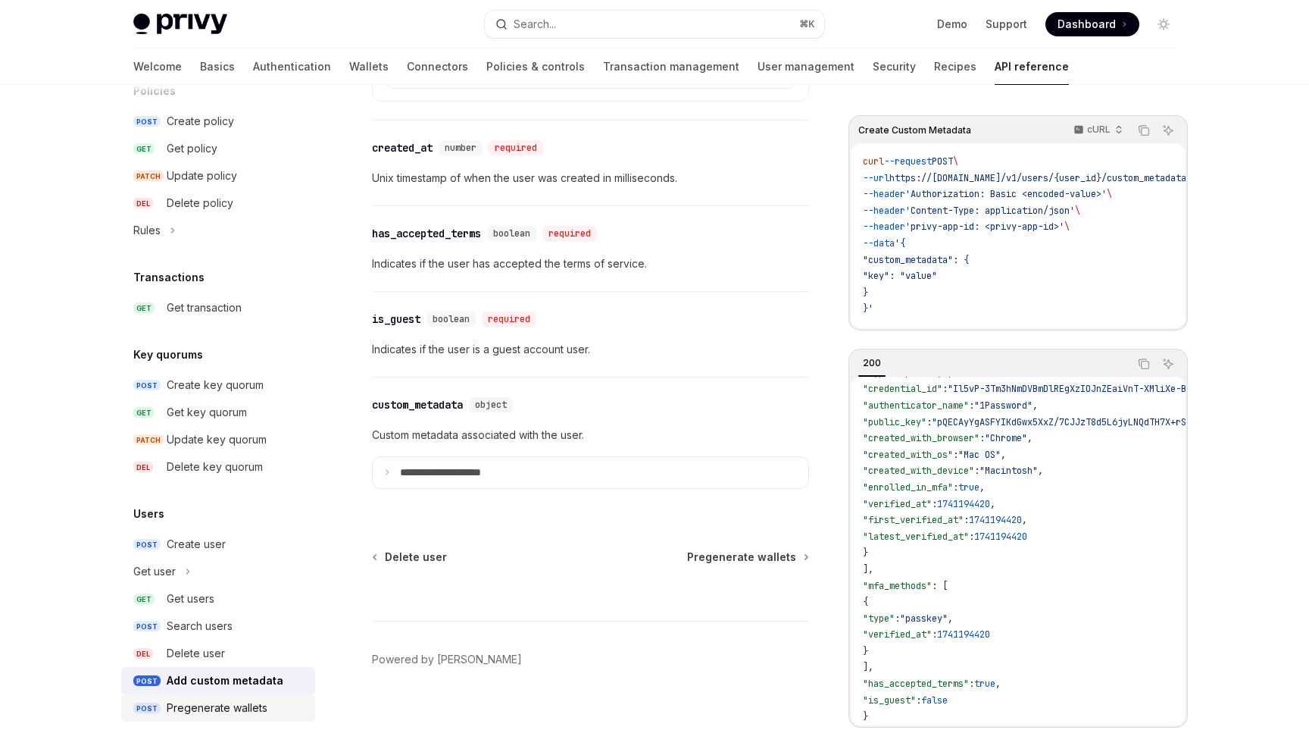
click at [226, 711] on div "Pregenerate wallets" at bounding box center [217, 708] width 101 height 18
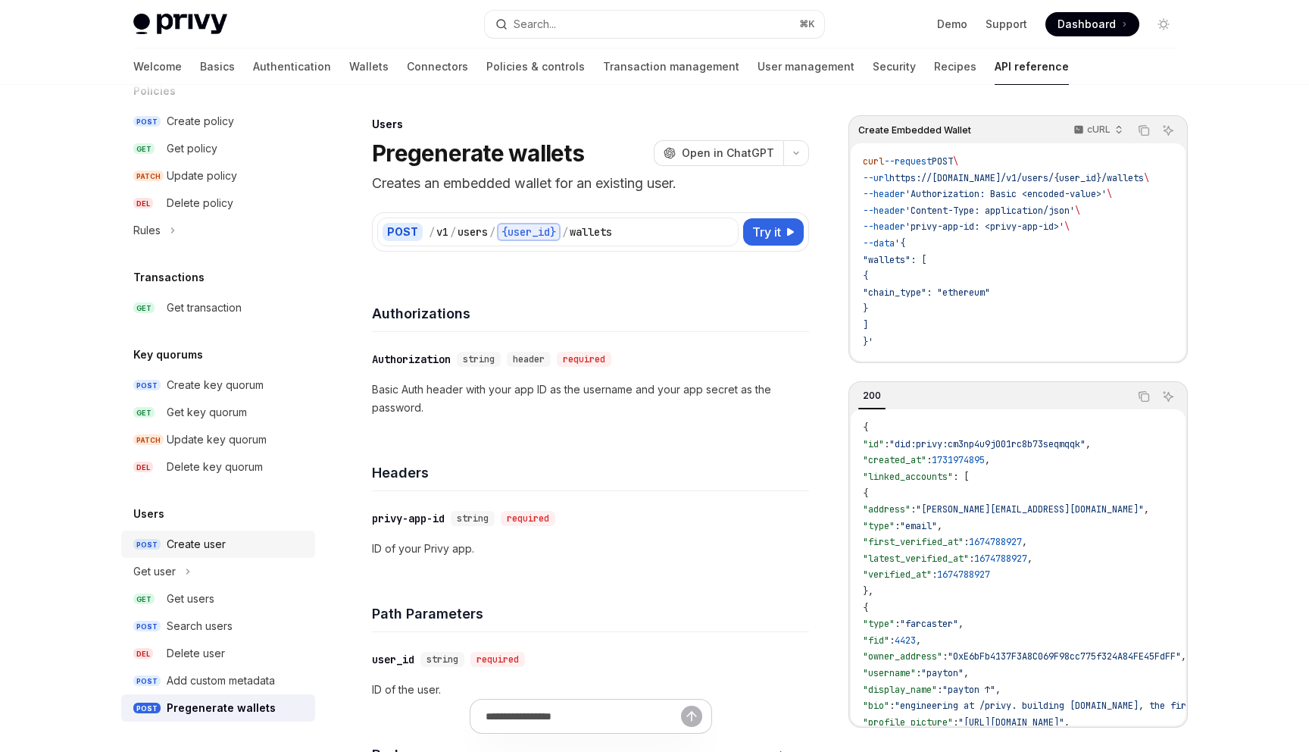
click at [214, 541] on div "Create user" at bounding box center [196, 544] width 59 height 18
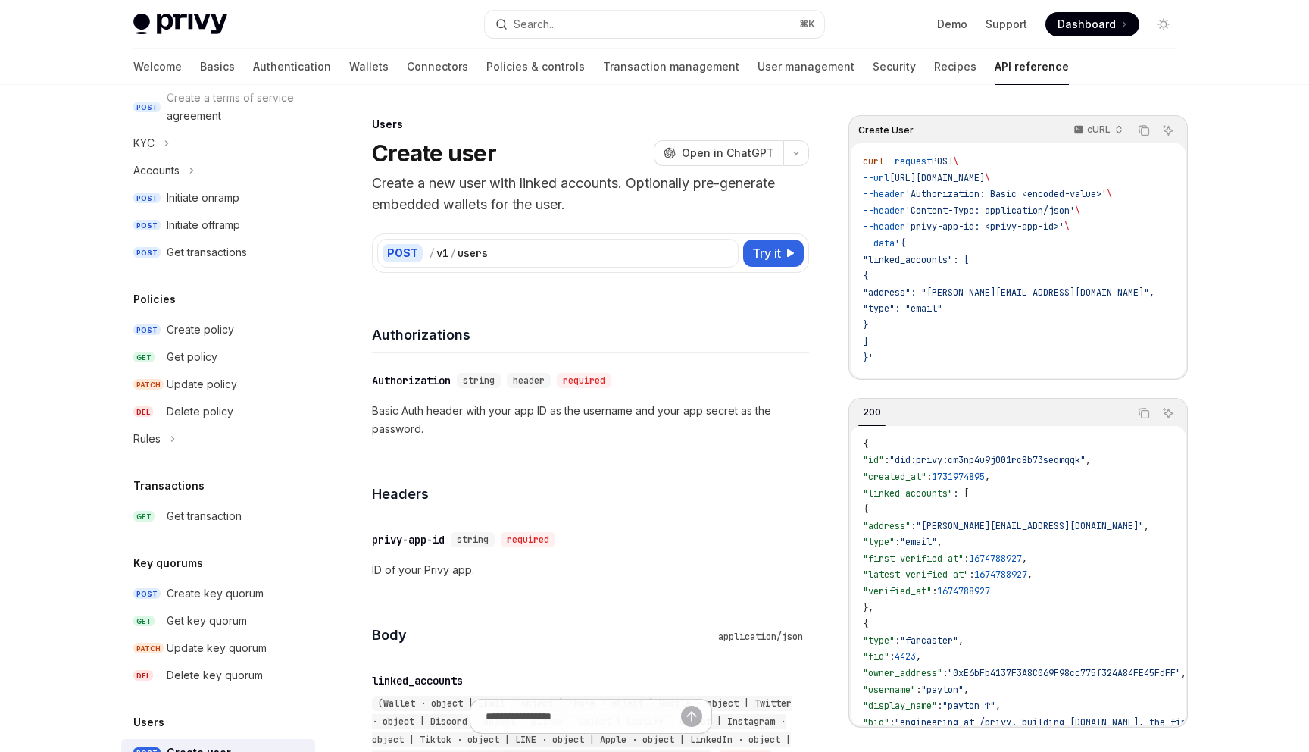
scroll to position [841, 0]
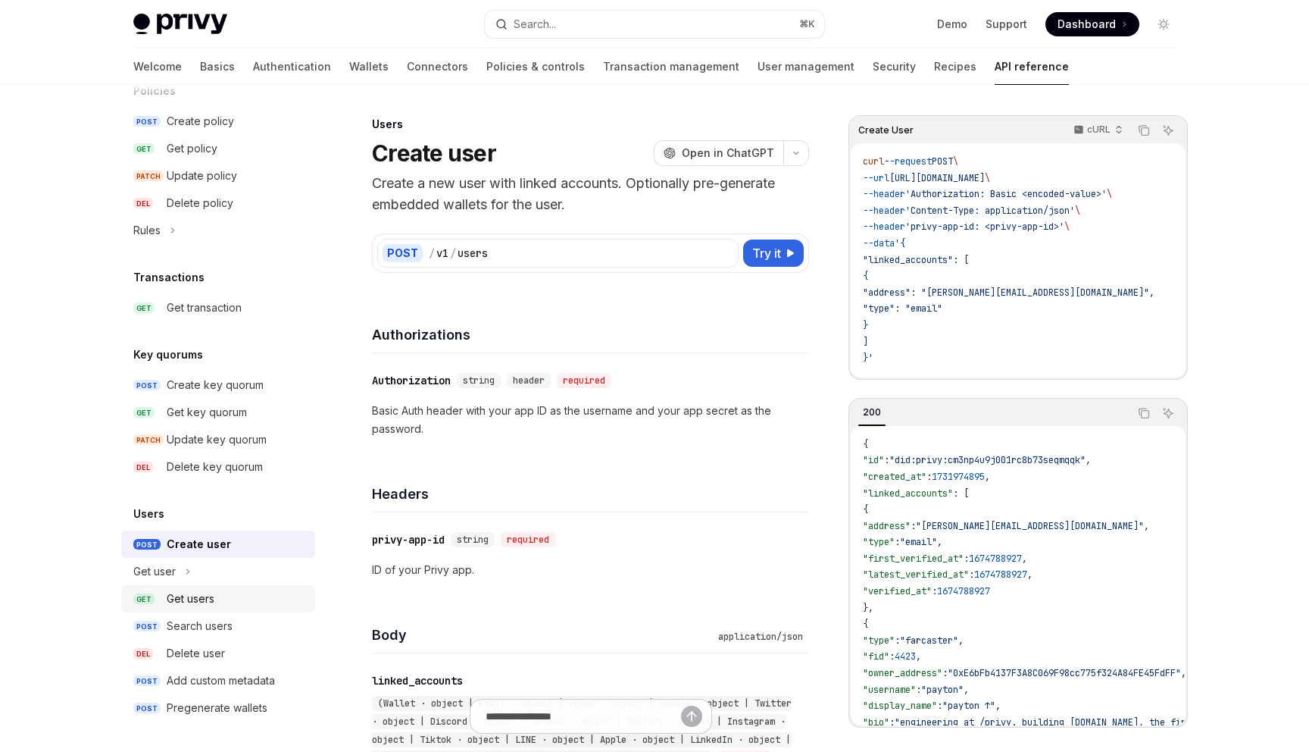
click at [208, 593] on div "Get users" at bounding box center [191, 598] width 48 height 18
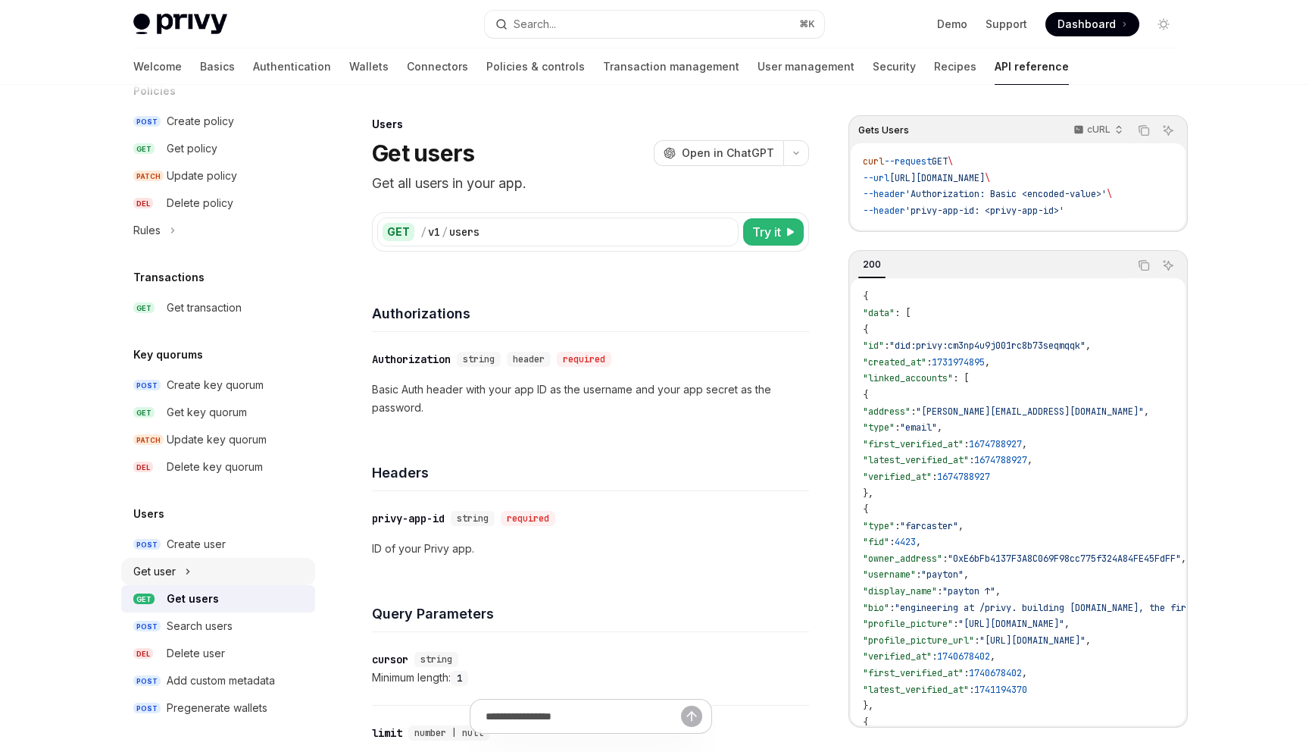
click at [199, 578] on button "Get user" at bounding box center [218, 571] width 194 height 27
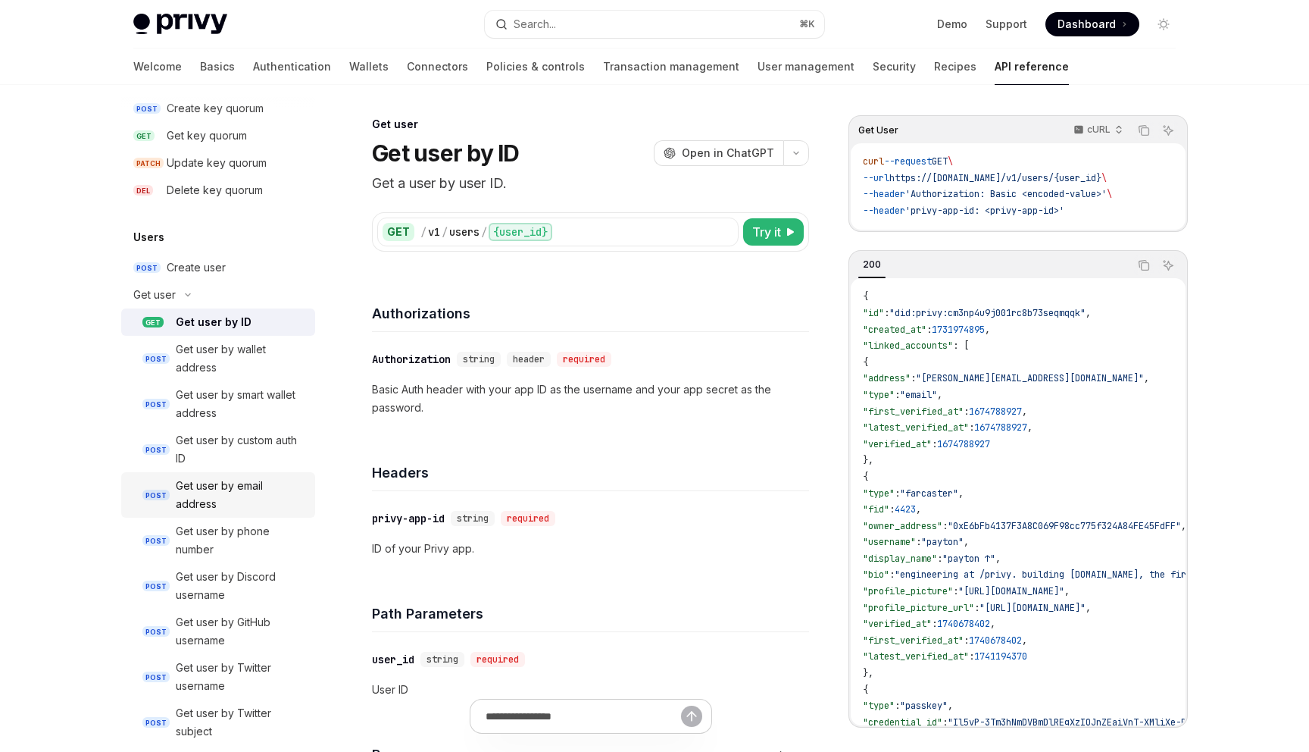
scroll to position [1134, 0]
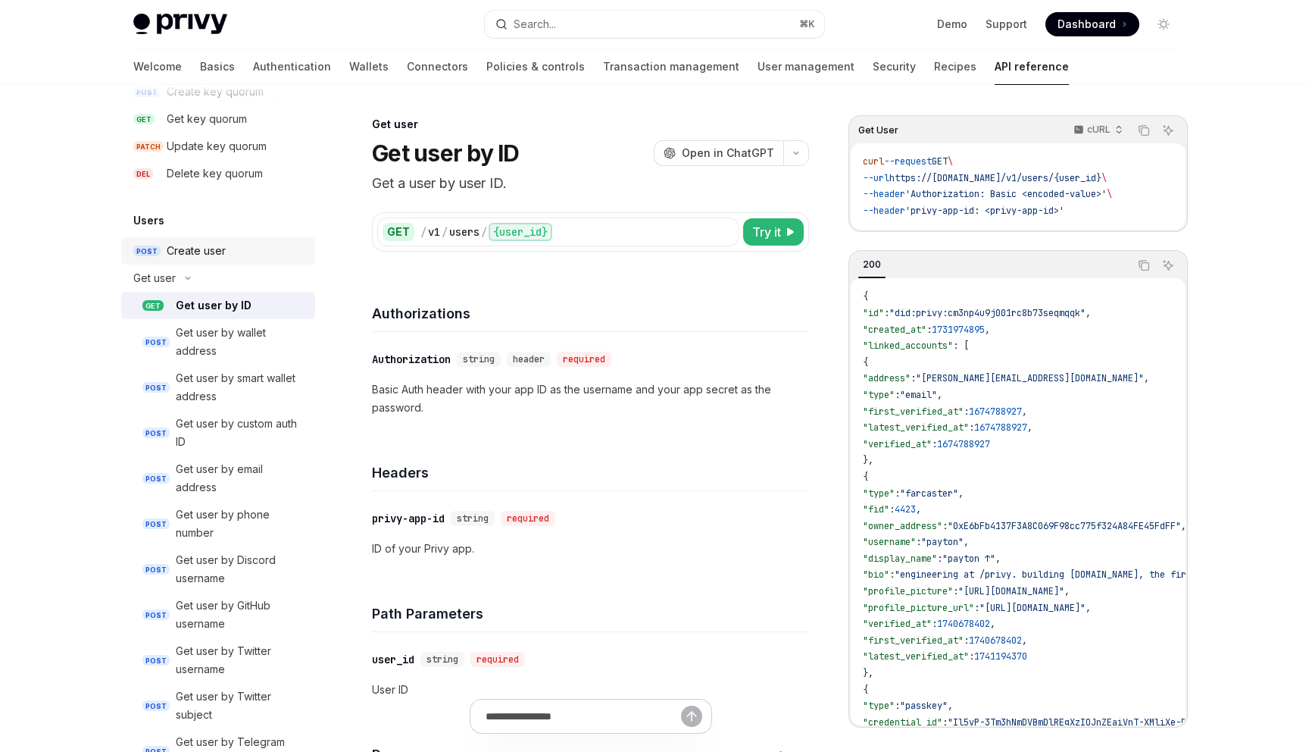
click at [199, 259] on div "Create user" at bounding box center [196, 251] width 59 height 18
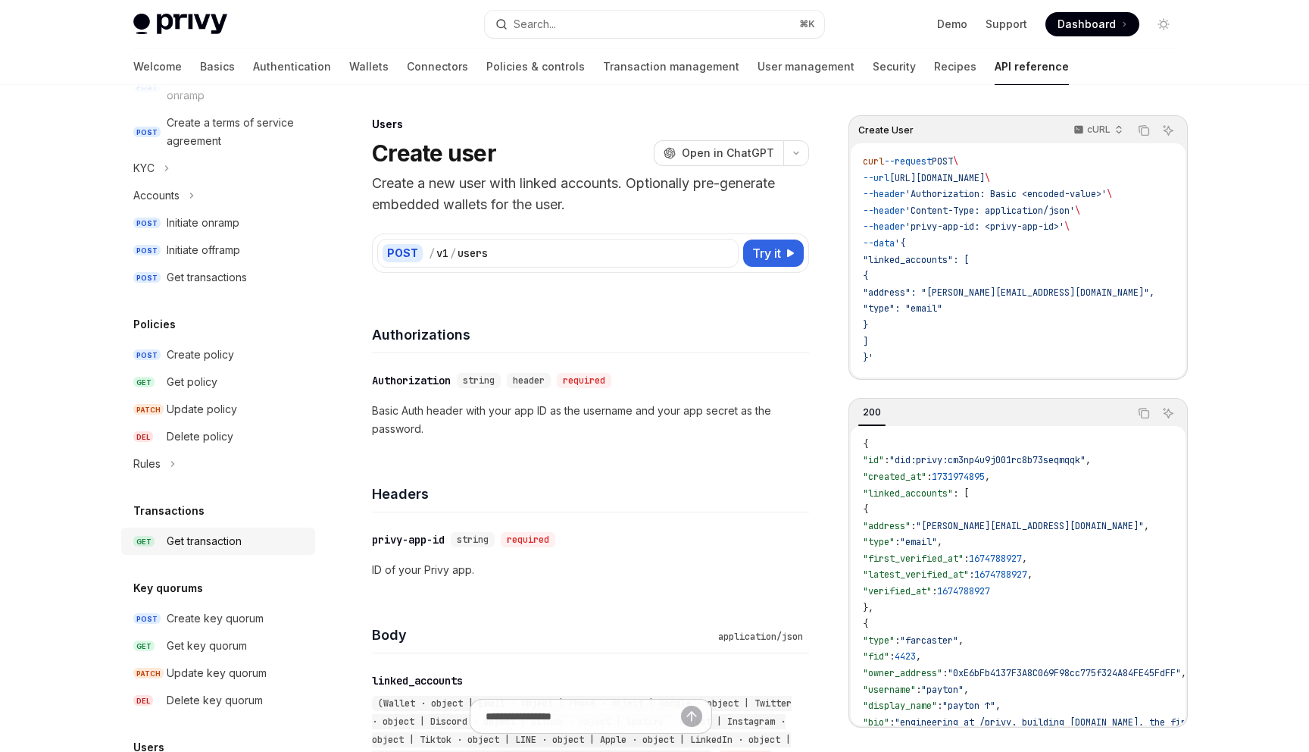
scroll to position [602, 0]
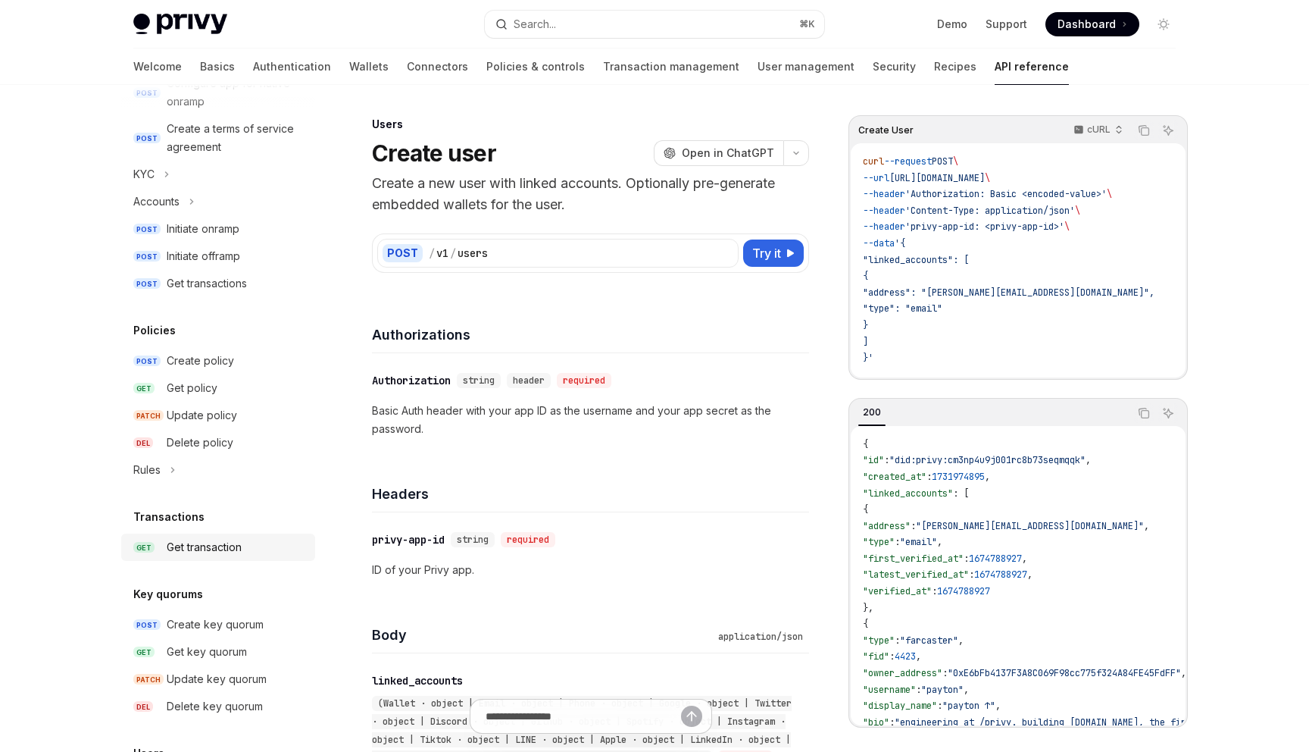
click at [226, 366] on div "Create policy" at bounding box center [200, 361] width 67 height 18
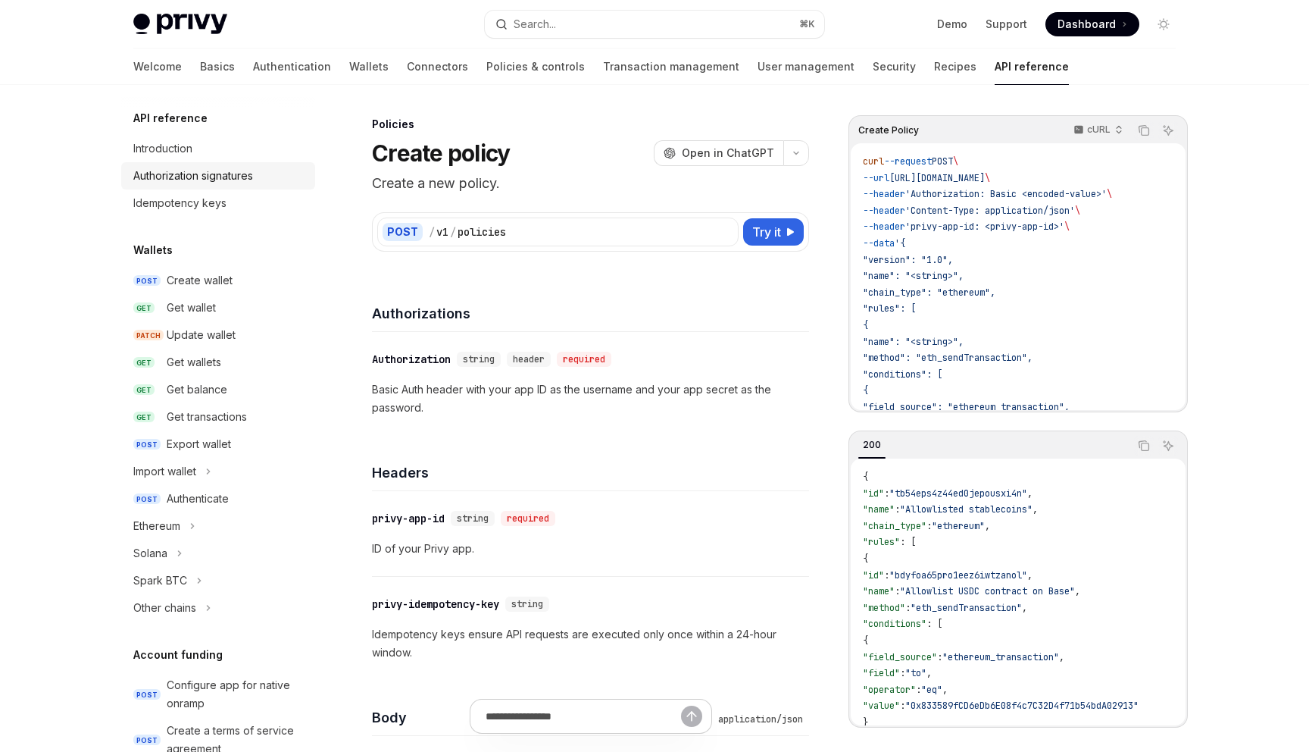
click at [212, 170] on div "Authorization signatures" at bounding box center [193, 176] width 120 height 18
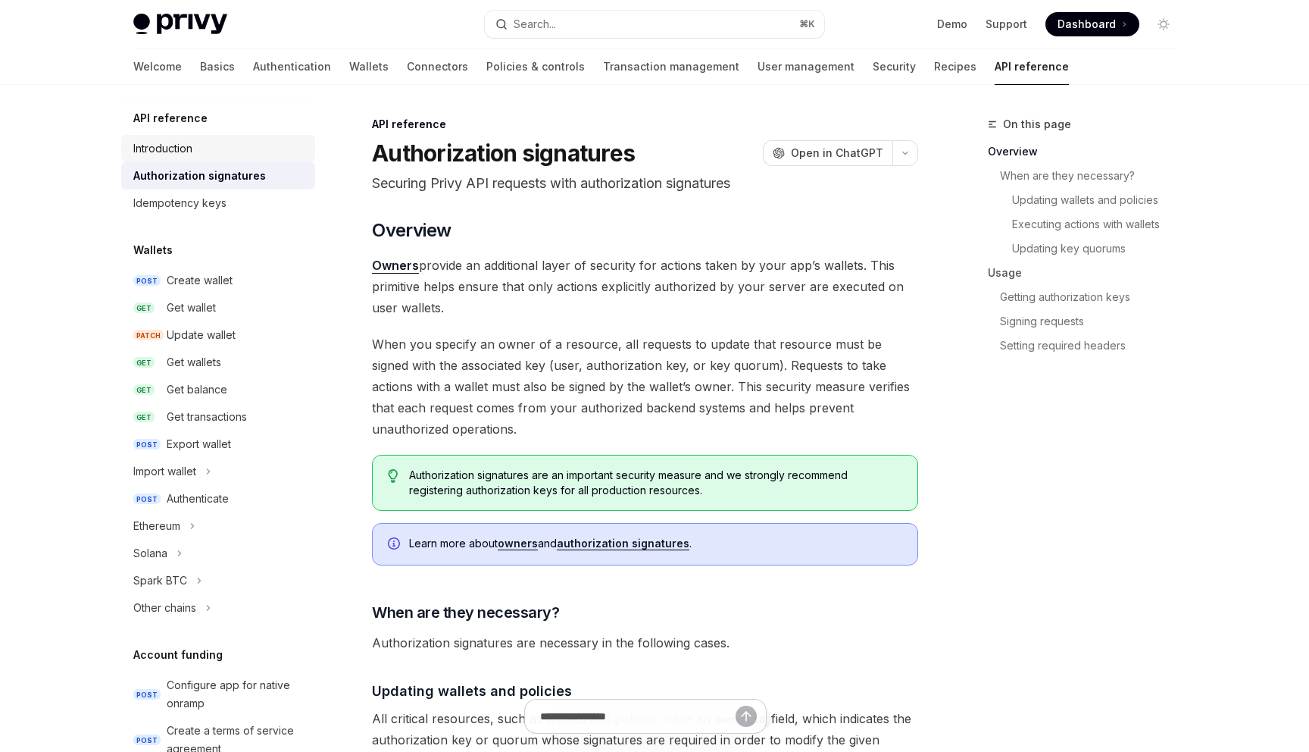
click at [200, 150] on div "Introduction" at bounding box center [219, 148] width 173 height 18
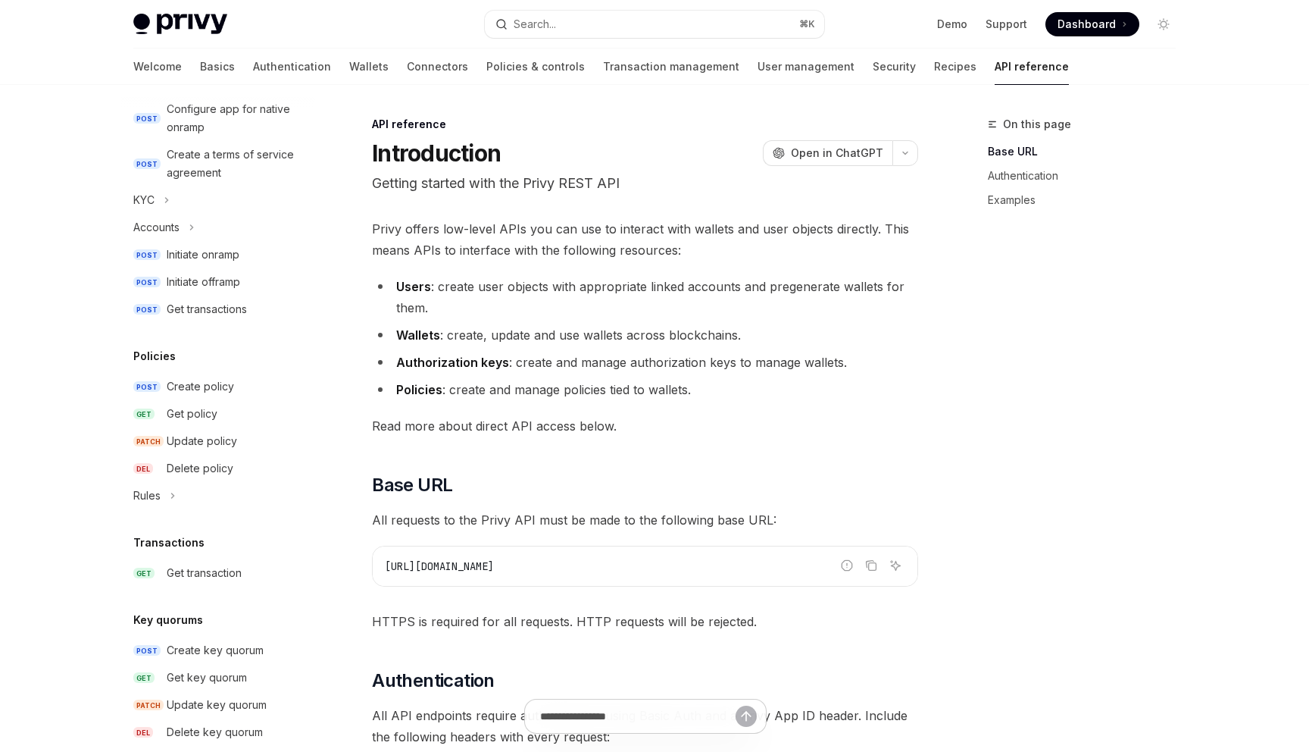
scroll to position [581, 0]
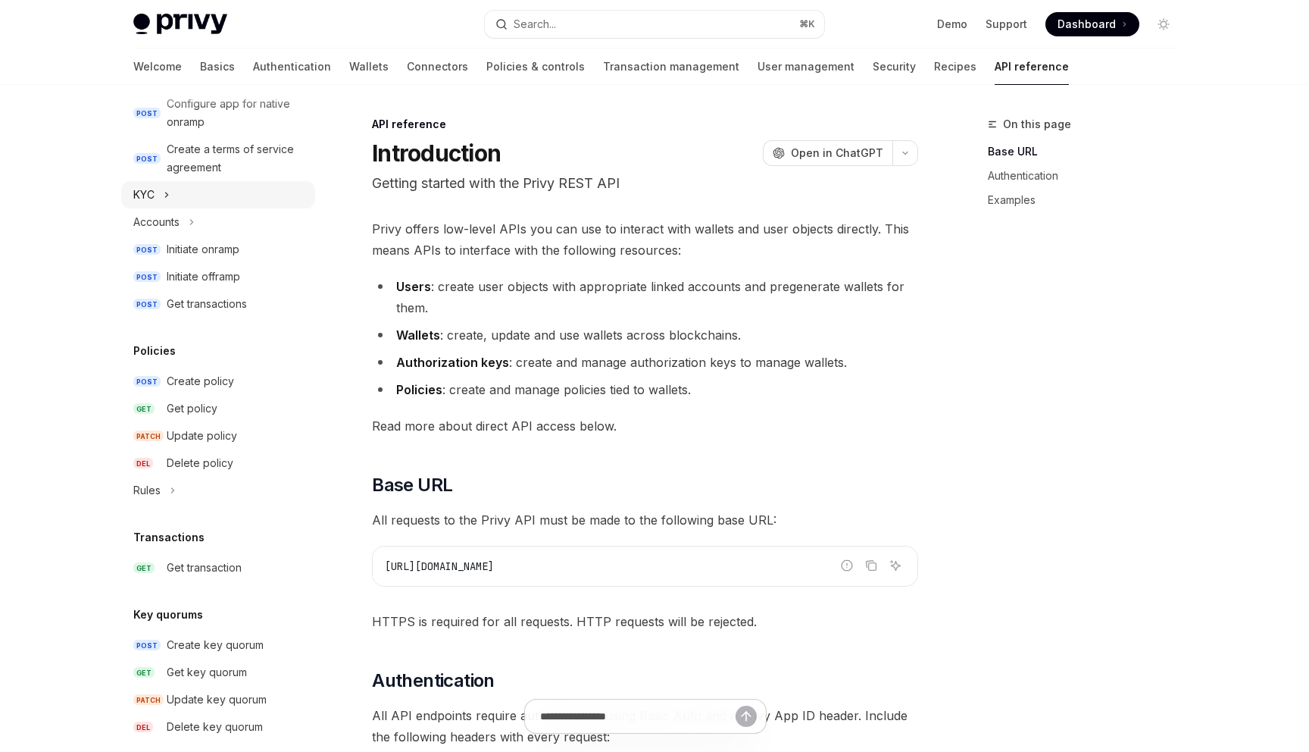
click at [182, 200] on button "KYC" at bounding box center [218, 194] width 194 height 27
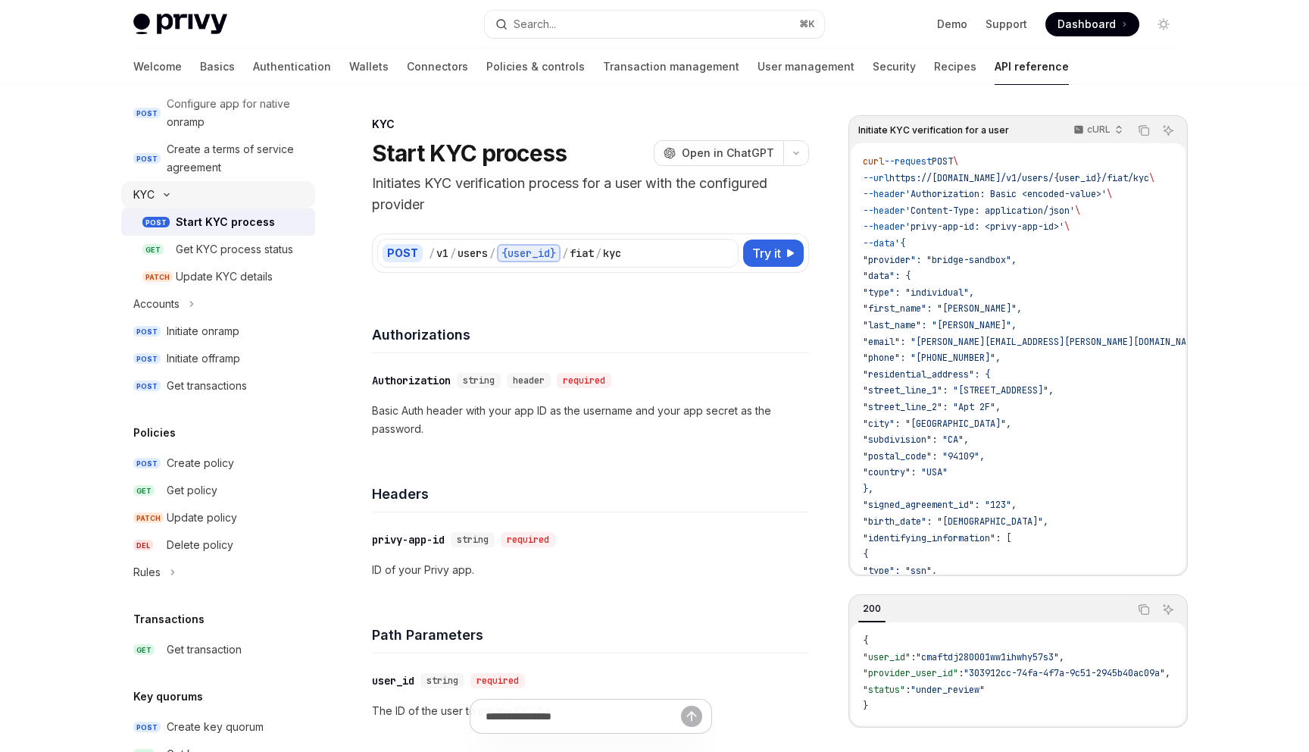
click at [182, 200] on button "KYC" at bounding box center [218, 194] width 194 height 27
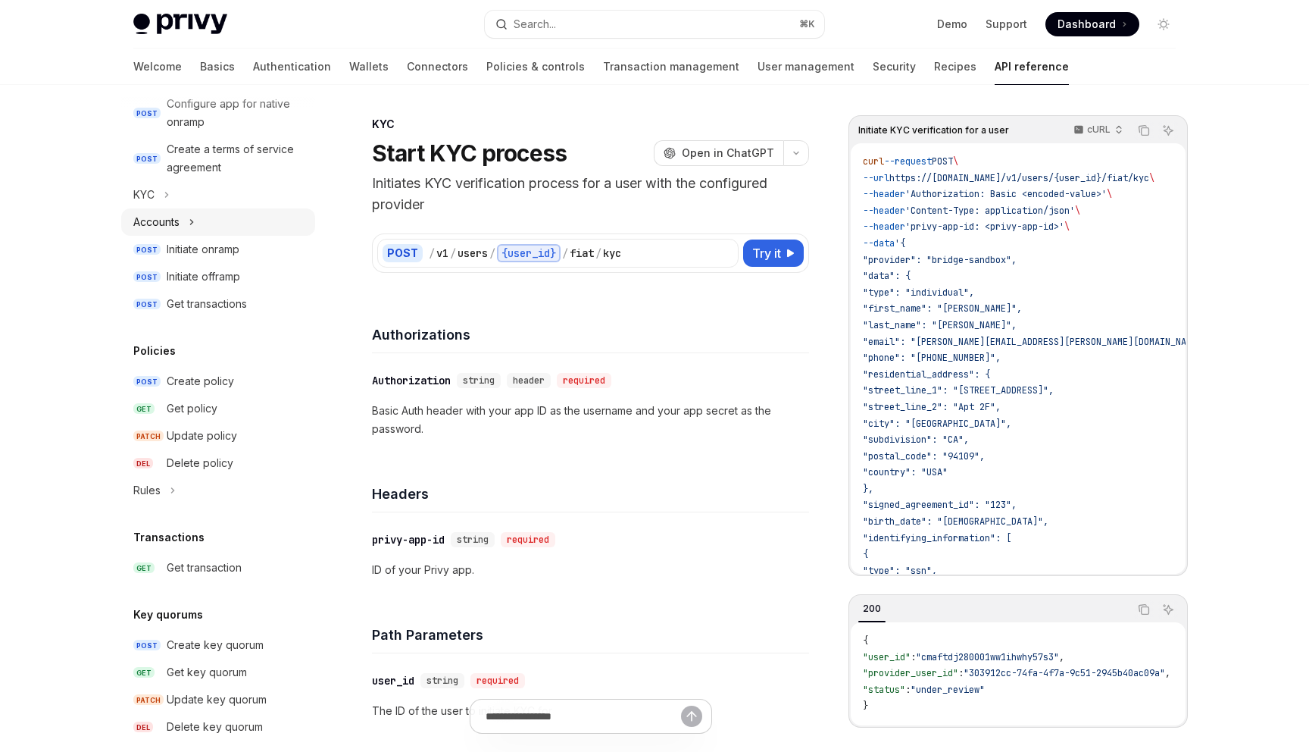
click at [185, 218] on button "Accounts" at bounding box center [218, 221] width 194 height 27
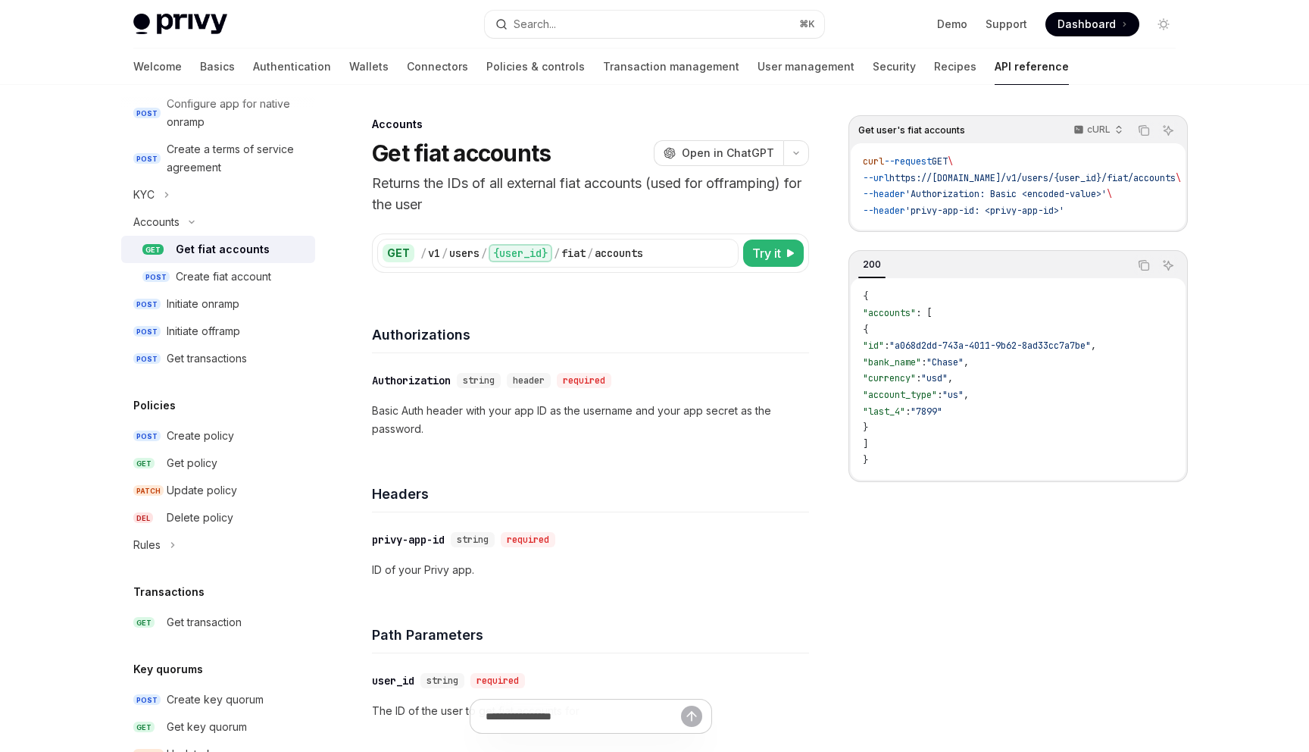
click at [168, 411] on h5 "Policies" at bounding box center [154, 405] width 42 height 18
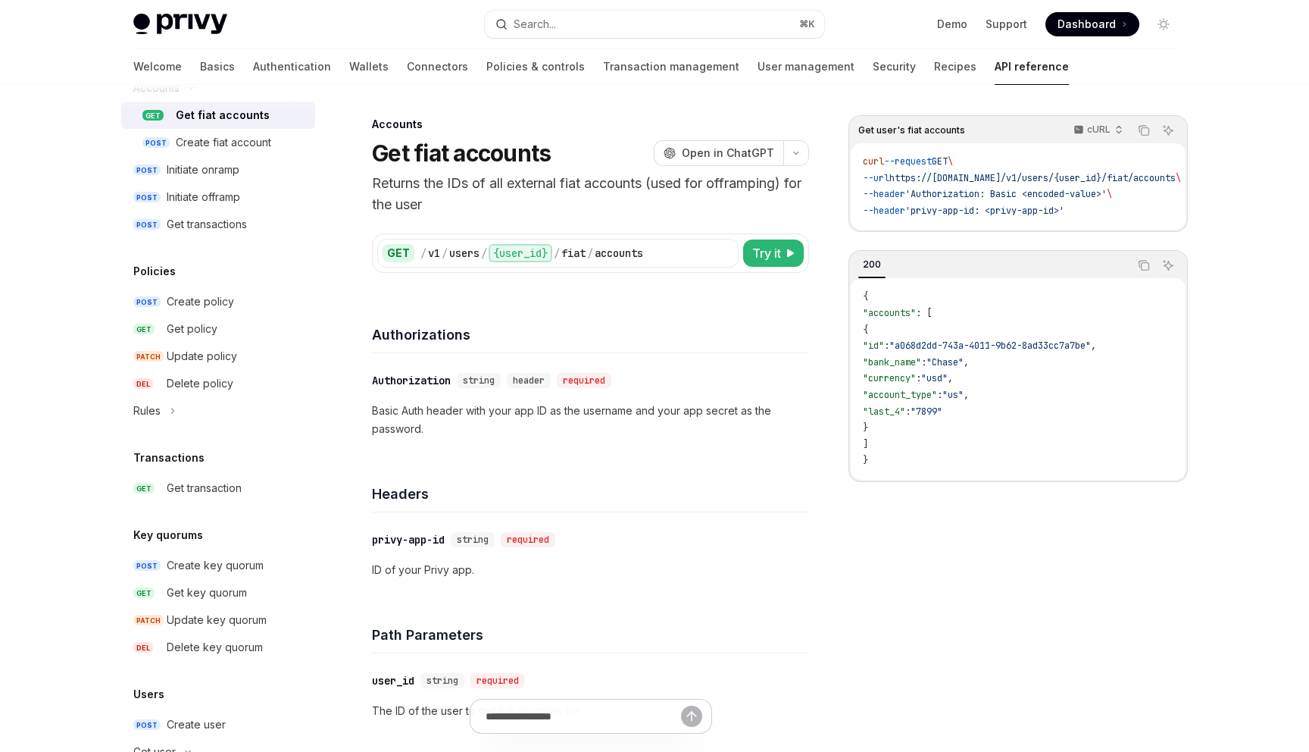
scroll to position [717, 0]
click at [168, 411] on button "Rules" at bounding box center [218, 409] width 194 height 27
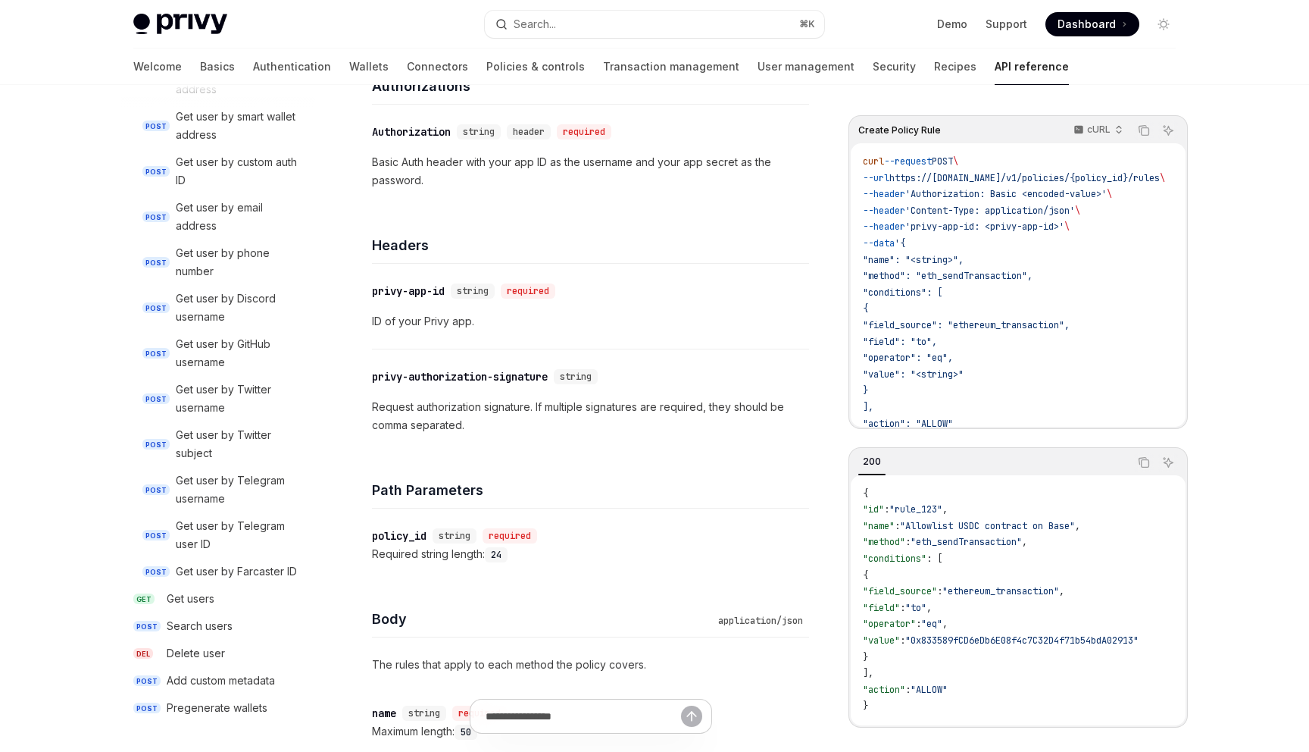
scroll to position [241, 0]
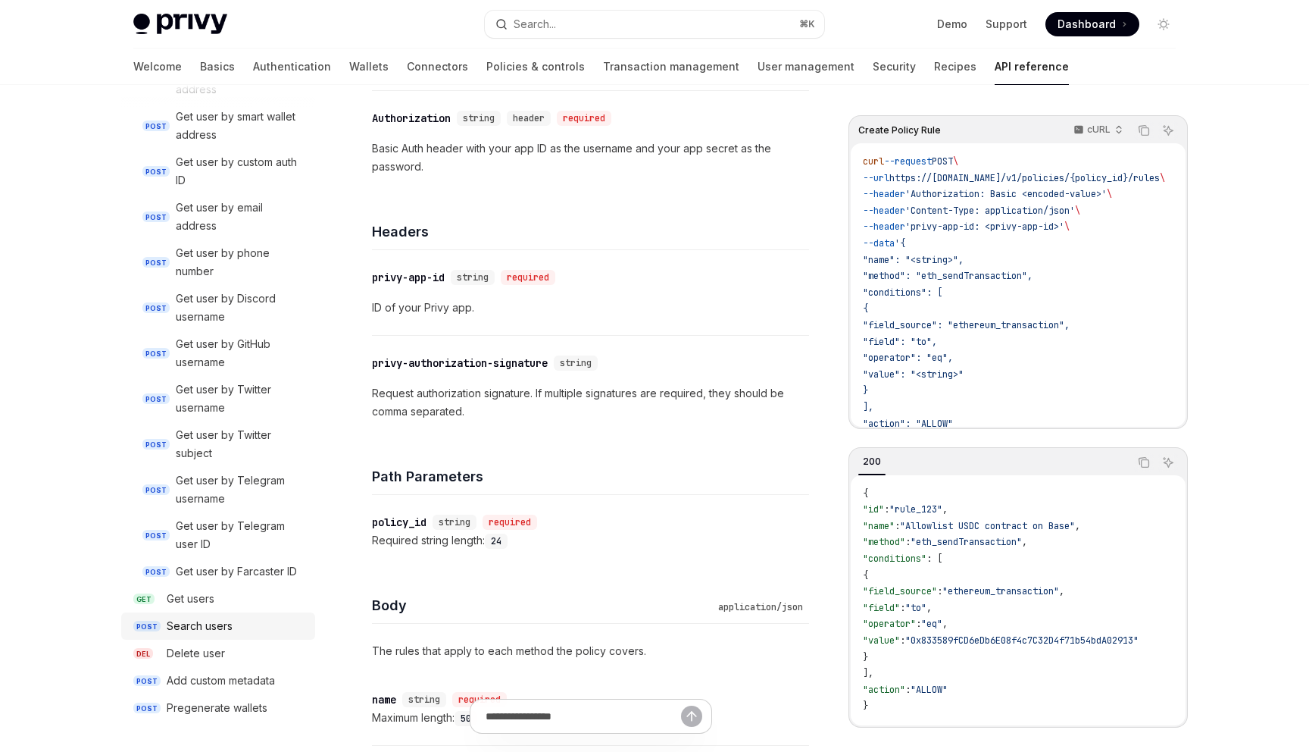
click at [235, 632] on div "Search users" at bounding box center [236, 626] width 139 height 18
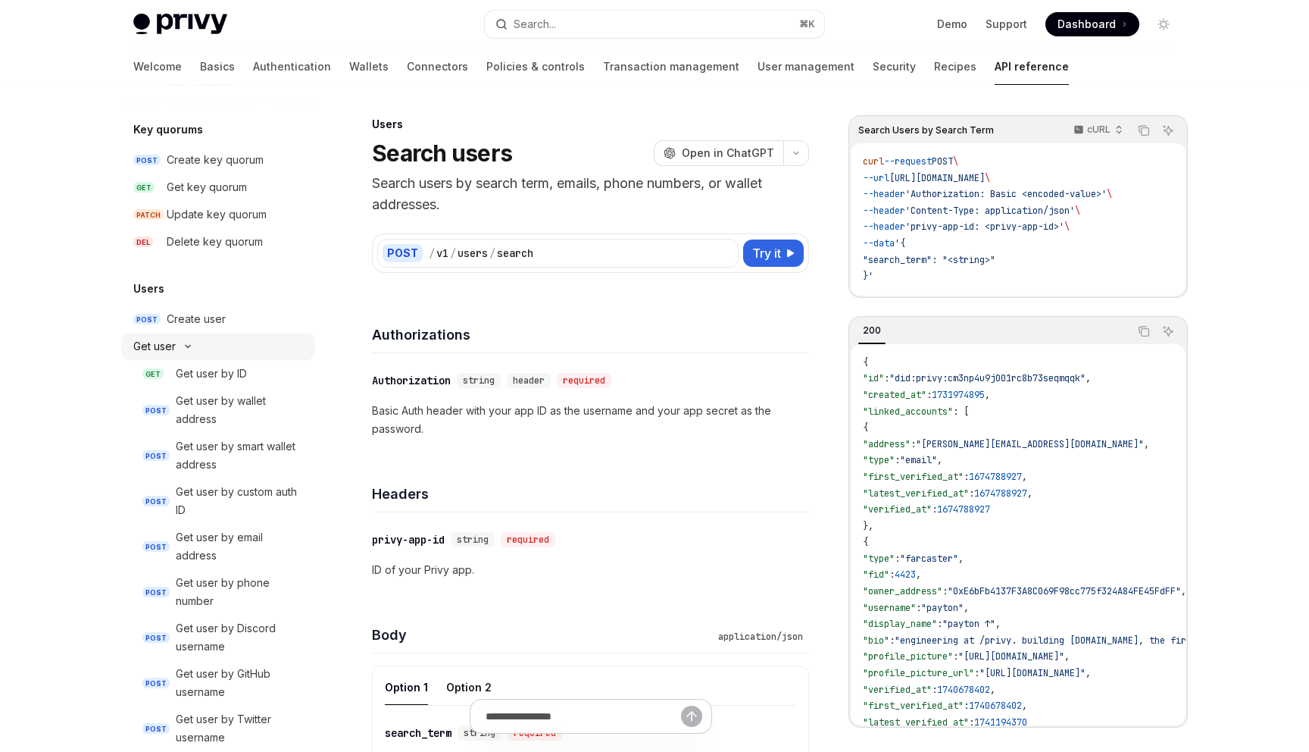
click at [242, 349] on button "Get user" at bounding box center [218, 346] width 194 height 27
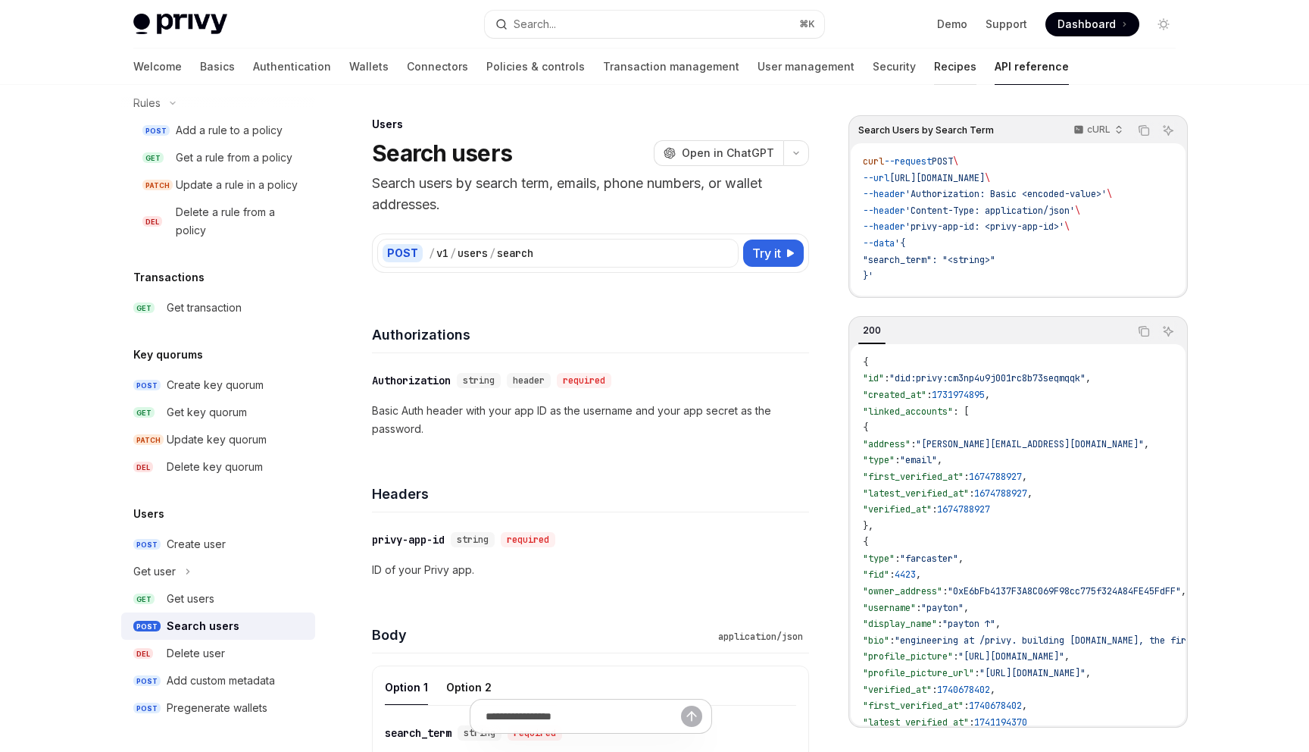
click at [934, 73] on link "Recipes" at bounding box center [955, 66] width 42 height 36
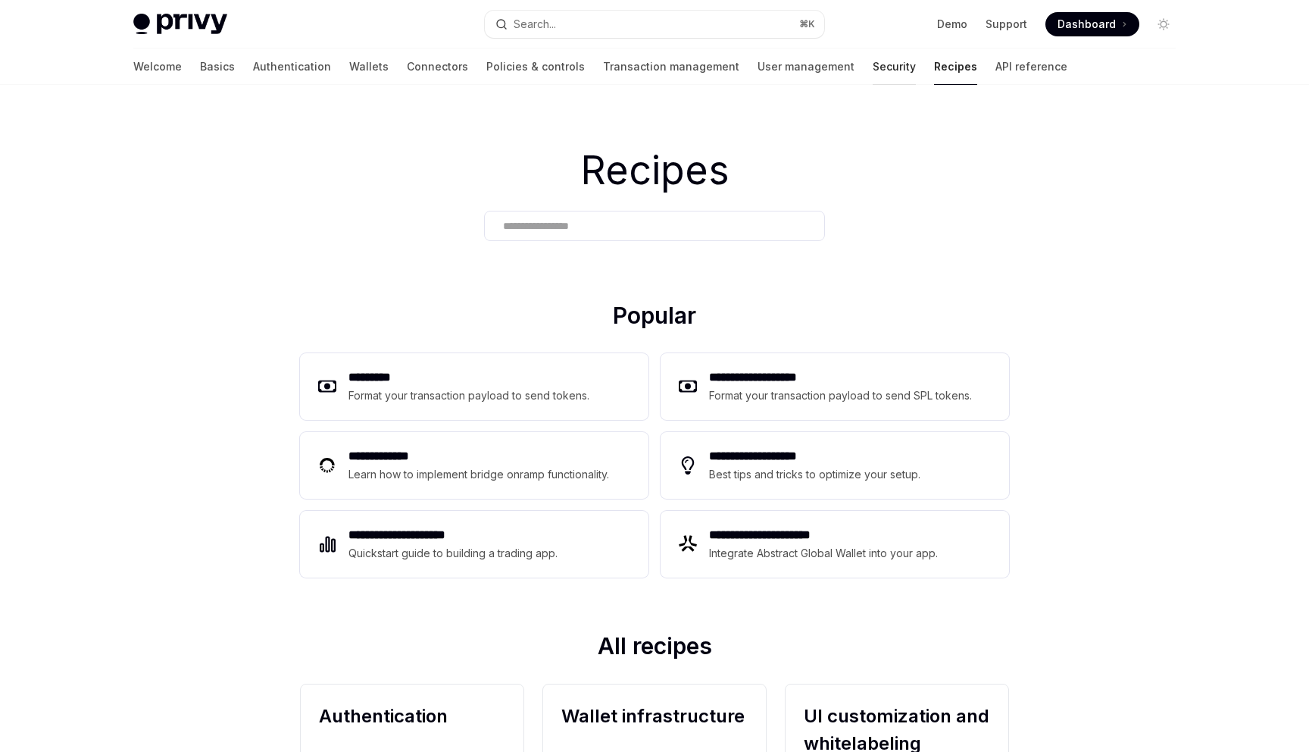
click at [873, 71] on link "Security" at bounding box center [894, 66] width 43 height 36
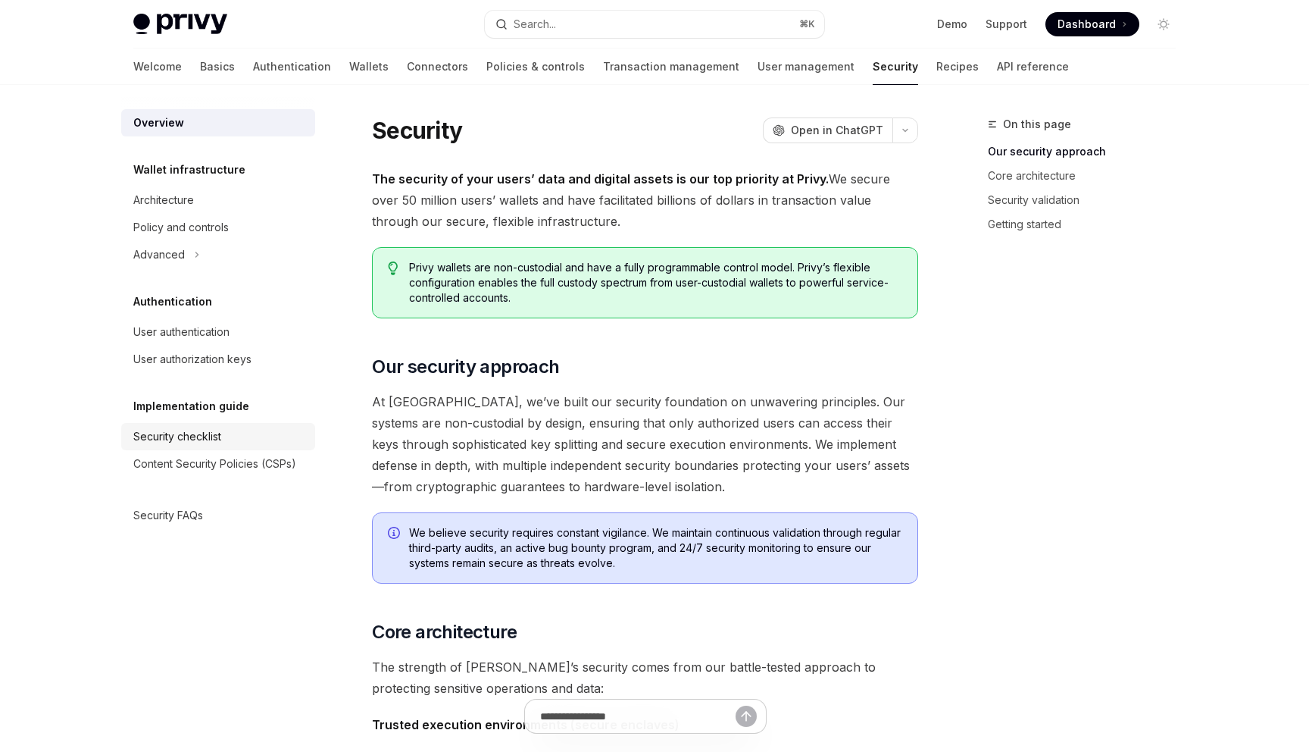
click at [255, 437] on div "Security checklist" at bounding box center [219, 436] width 173 height 18
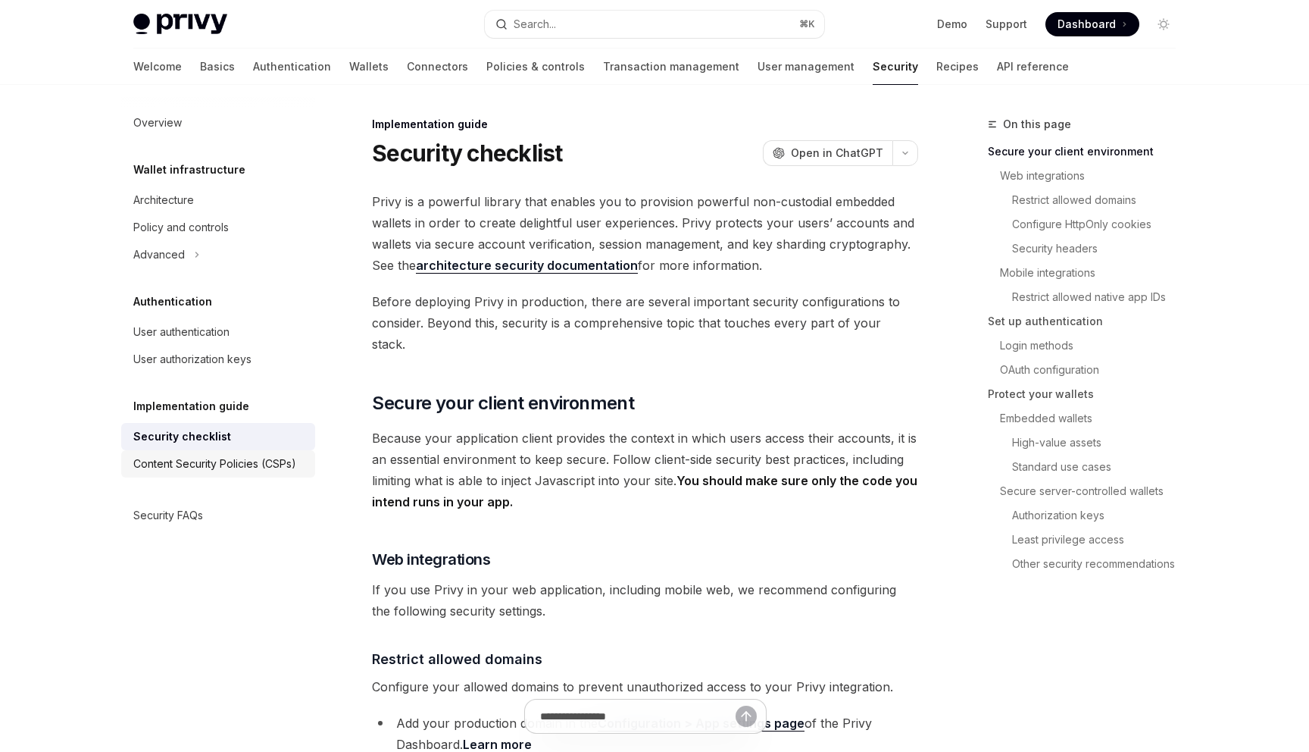
click at [259, 463] on div "Content Security Policies (CSPs)" at bounding box center [214, 464] width 163 height 18
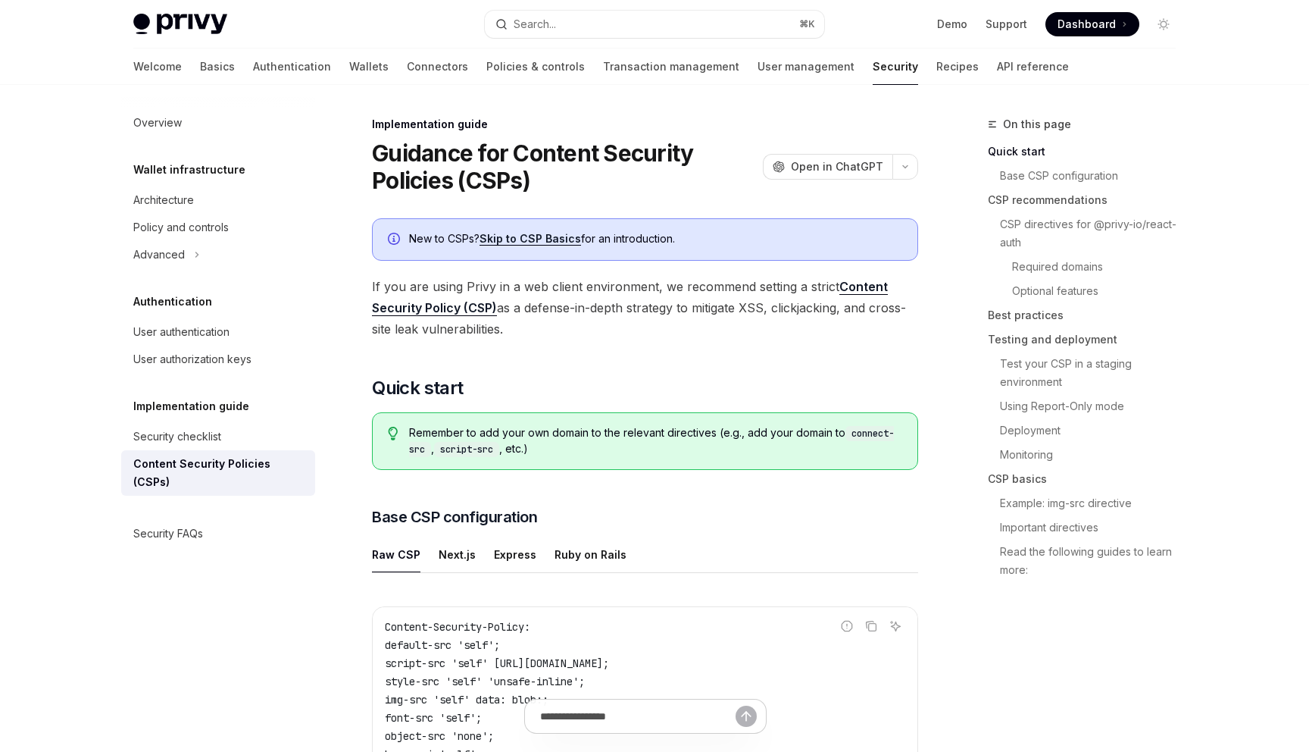
click at [227, 373] on div "Overview Wallet infrastructure Architecture Policy and controls Advanced Authen…" at bounding box center [218, 328] width 194 height 438
click at [219, 363] on div "User authorization keys" at bounding box center [192, 359] width 118 height 18
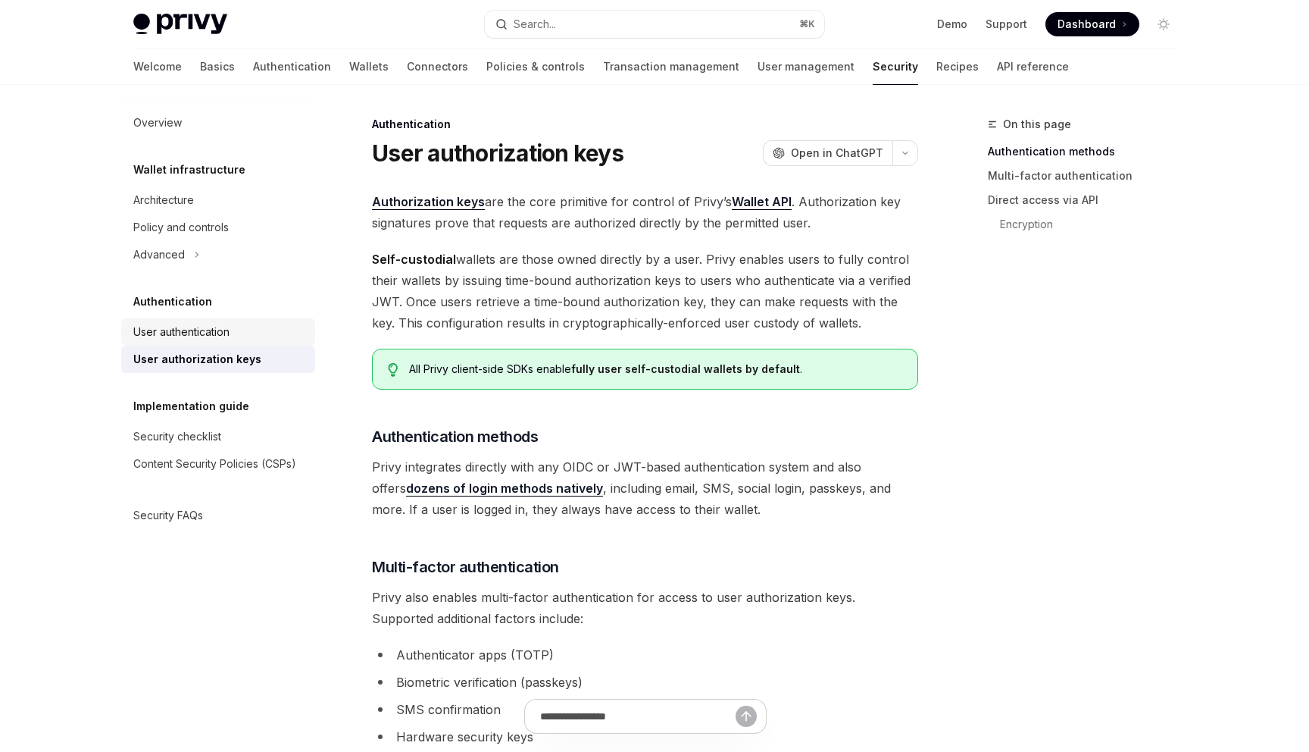
click at [209, 333] on div "User authentication" at bounding box center [181, 332] width 96 height 18
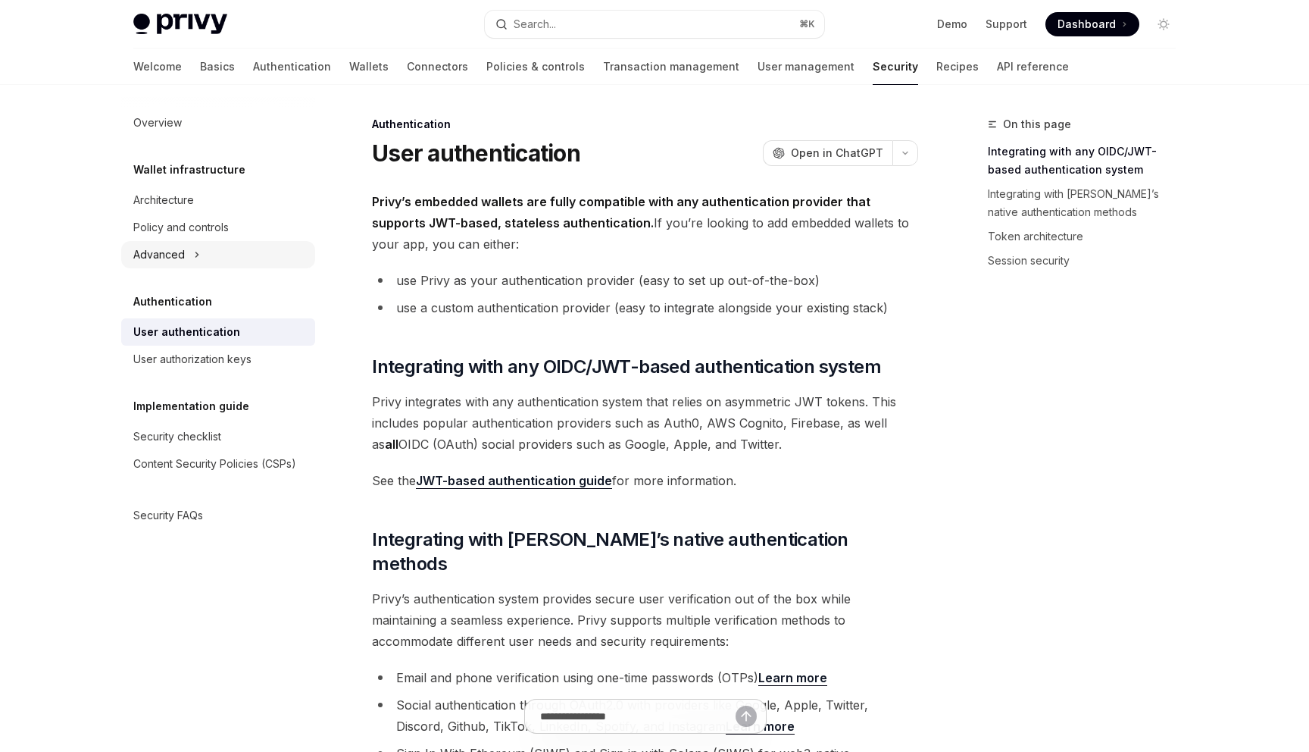
click at [189, 253] on button "Advanced" at bounding box center [218, 254] width 194 height 27
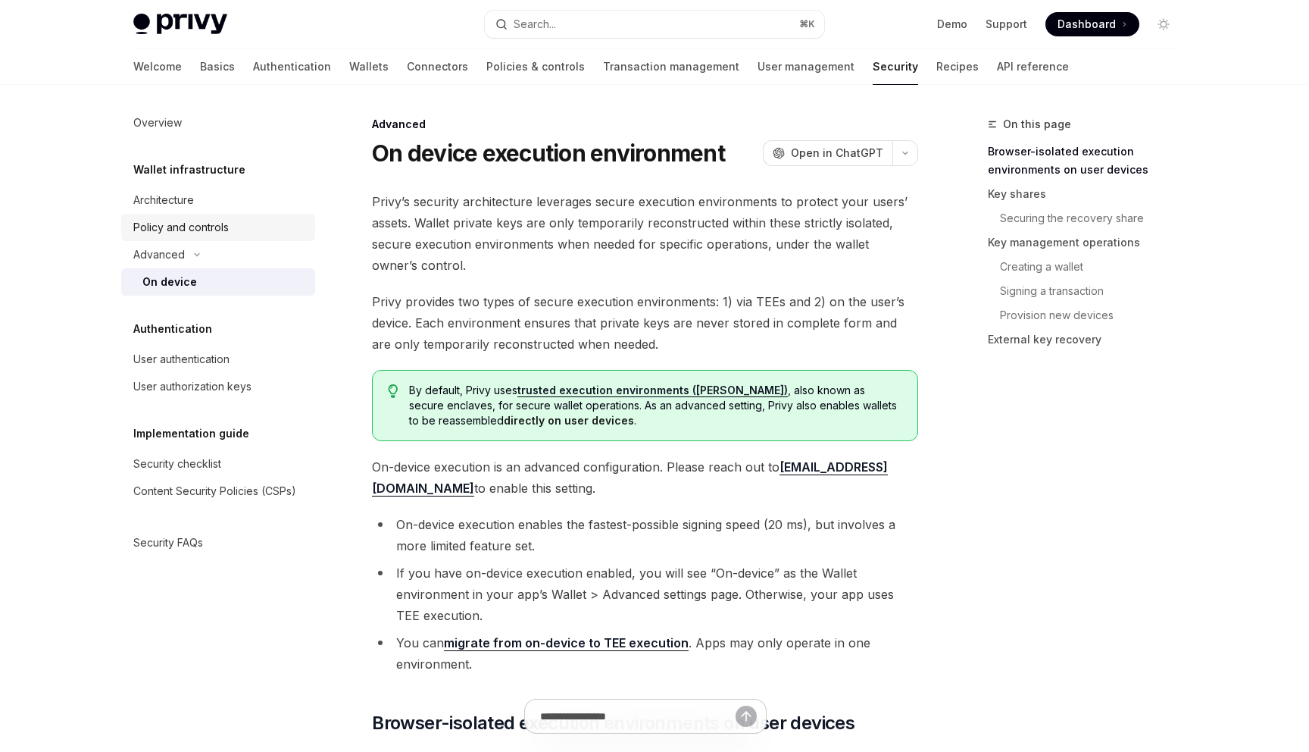
click at [204, 224] on div "Policy and controls" at bounding box center [180, 227] width 95 height 18
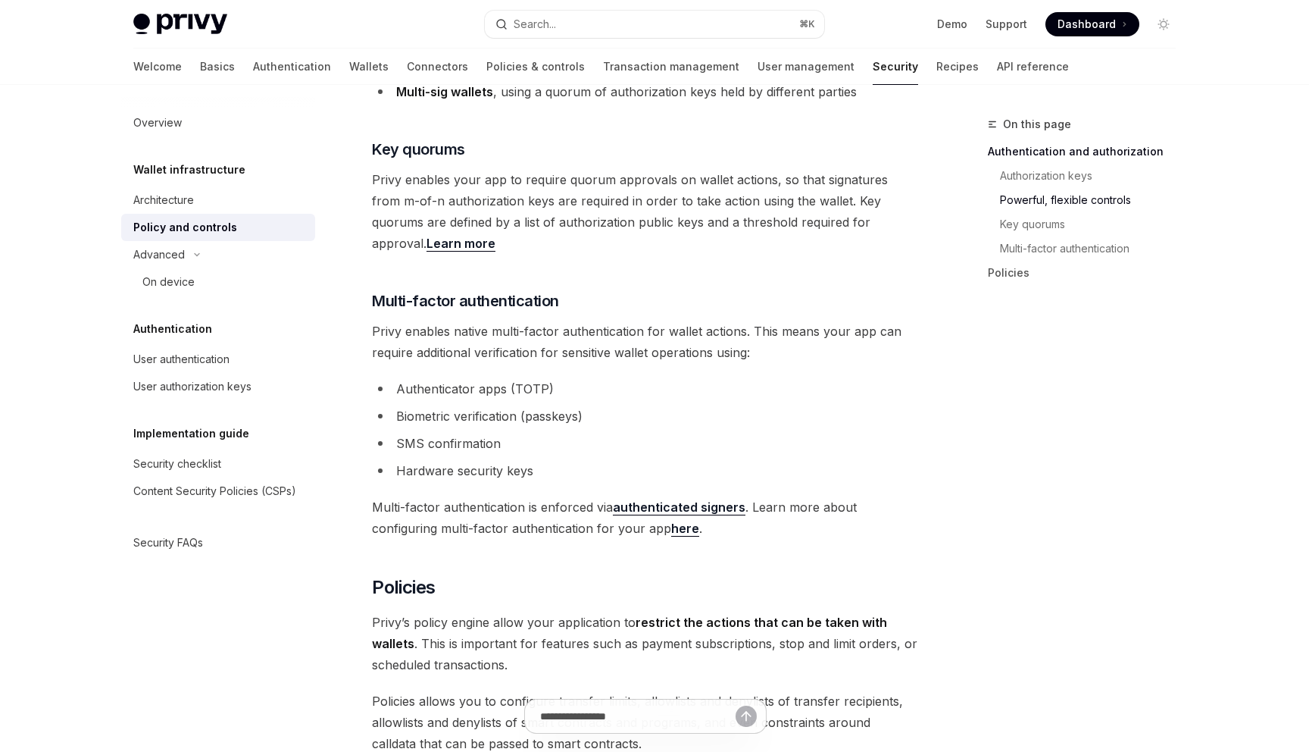
scroll to position [1888, 0]
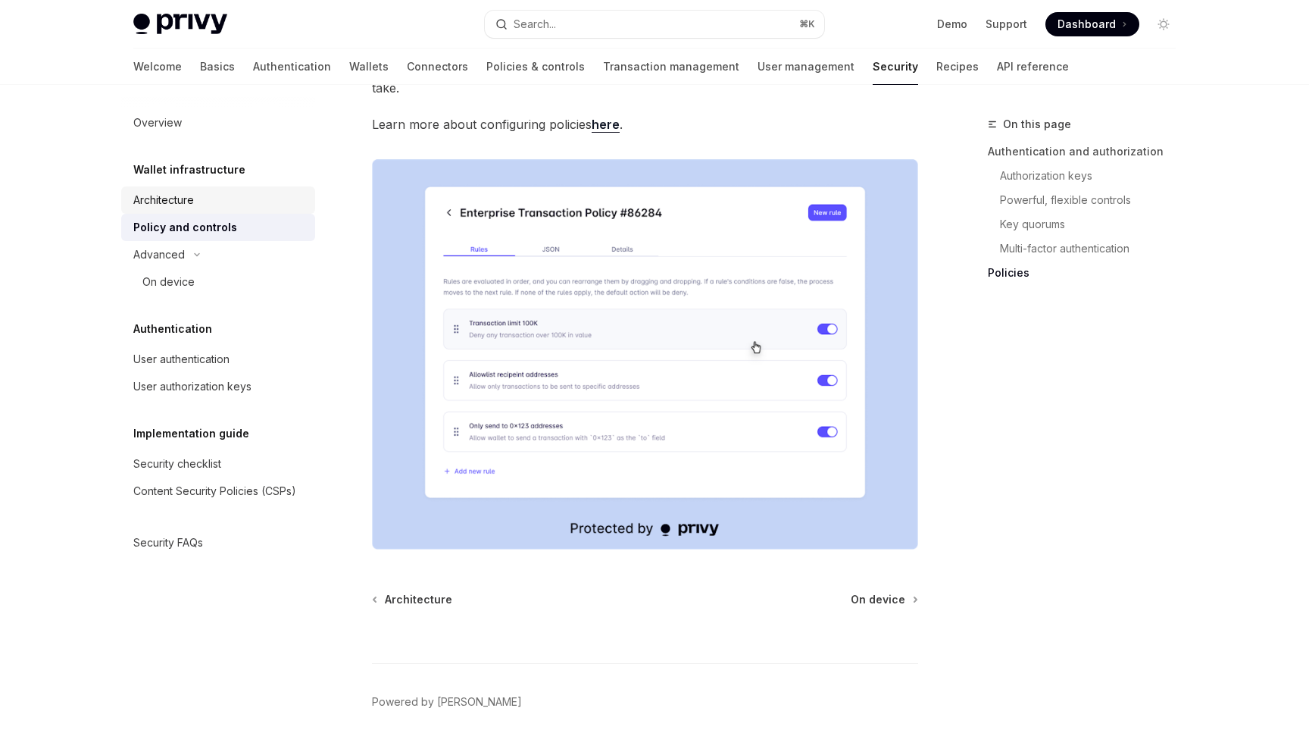
click at [224, 196] on div "Architecture" at bounding box center [219, 200] width 173 height 18
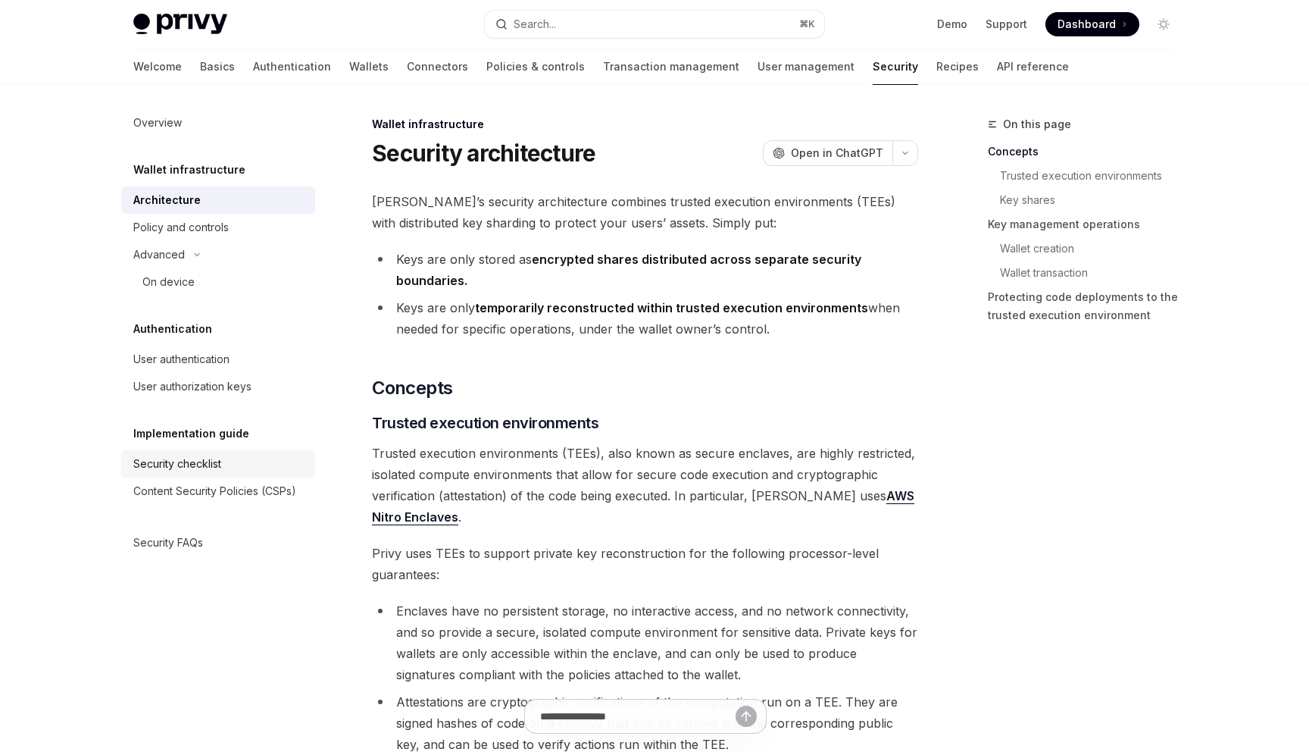
click at [256, 459] on div "Security checklist" at bounding box center [219, 464] width 173 height 18
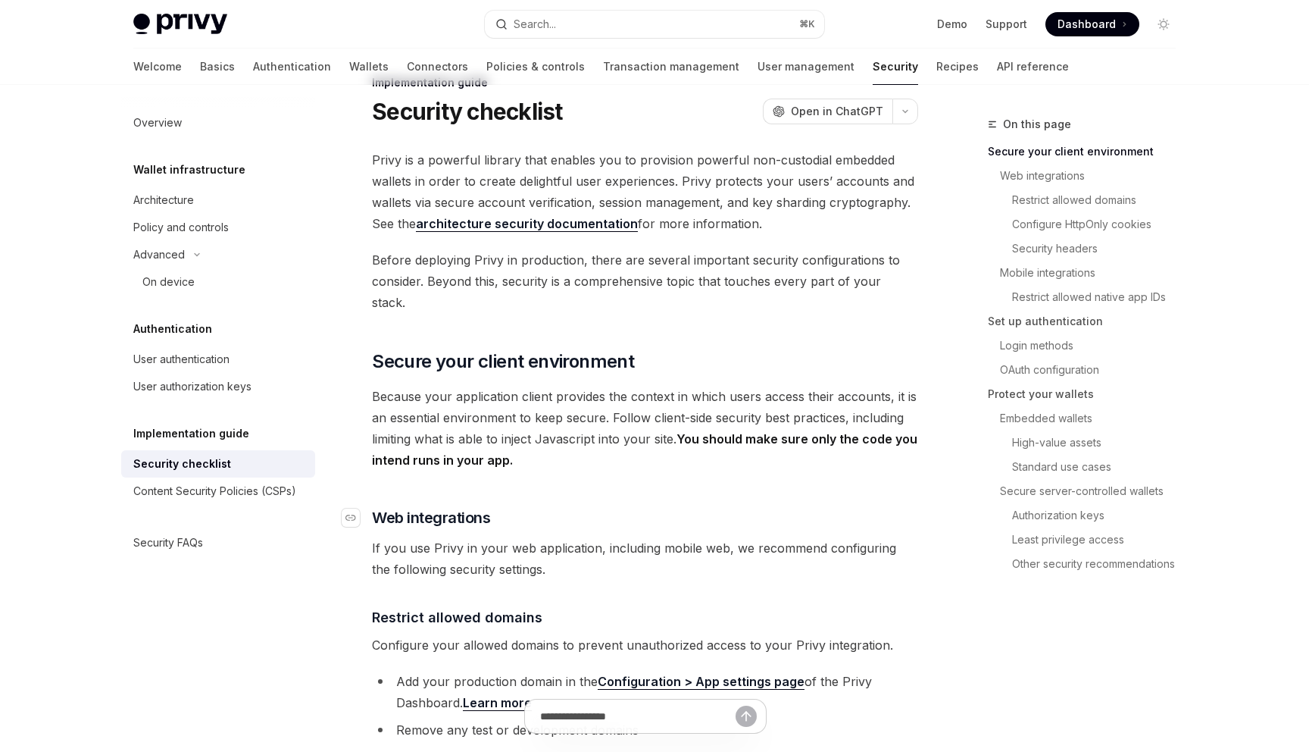
scroll to position [50, 0]
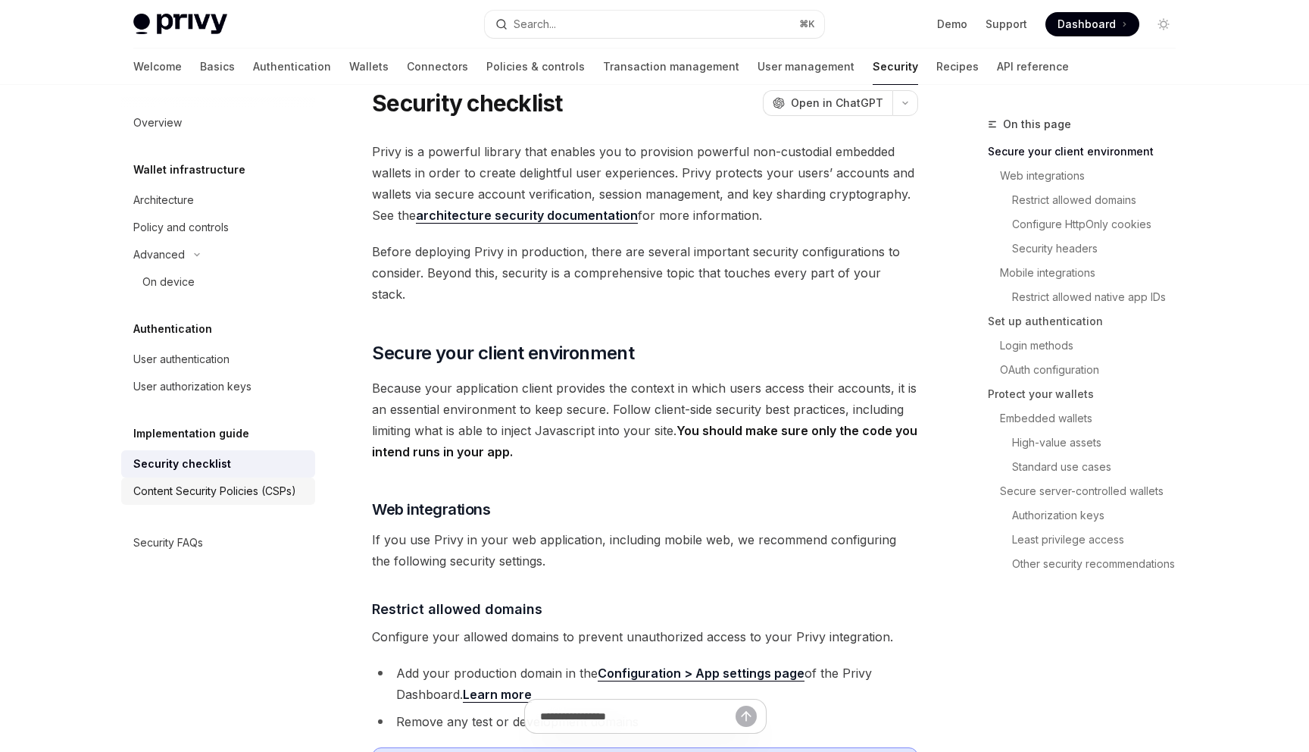
click at [245, 503] on link "Content Security Policies (CSPs)" at bounding box center [218, 490] width 194 height 27
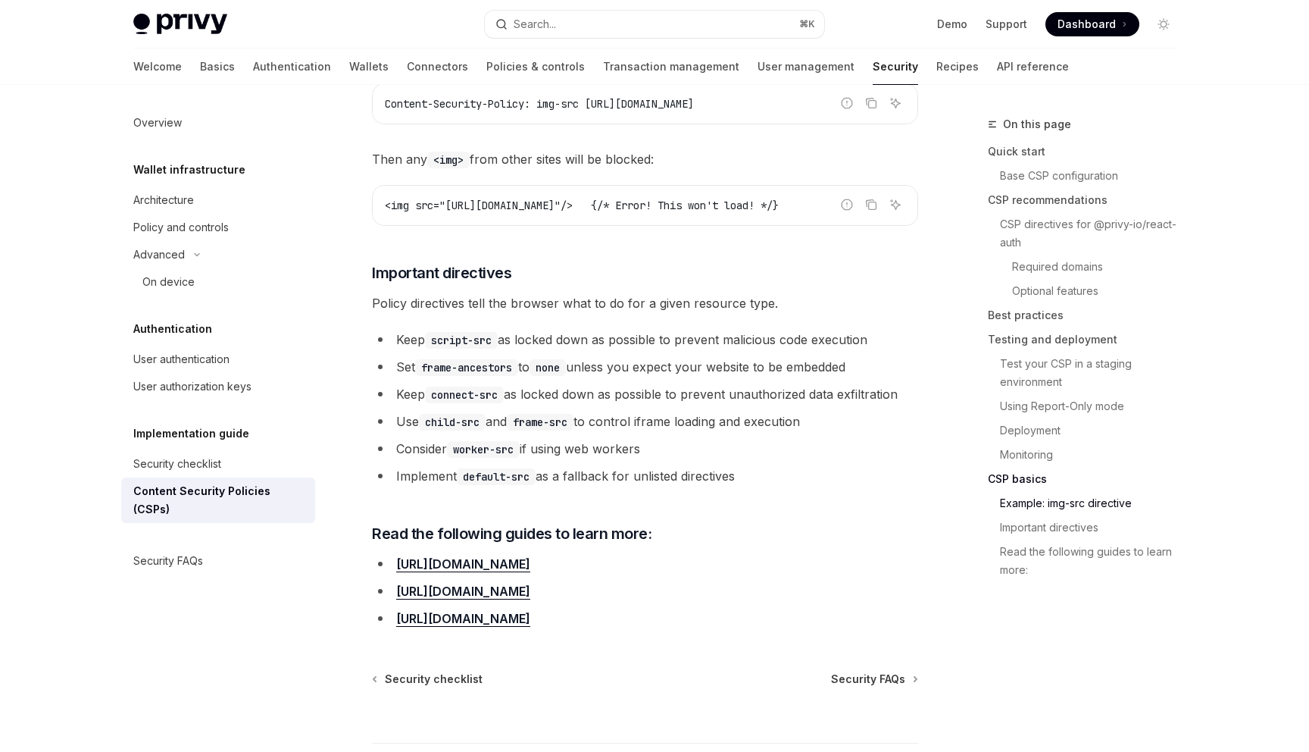
scroll to position [3689, 0]
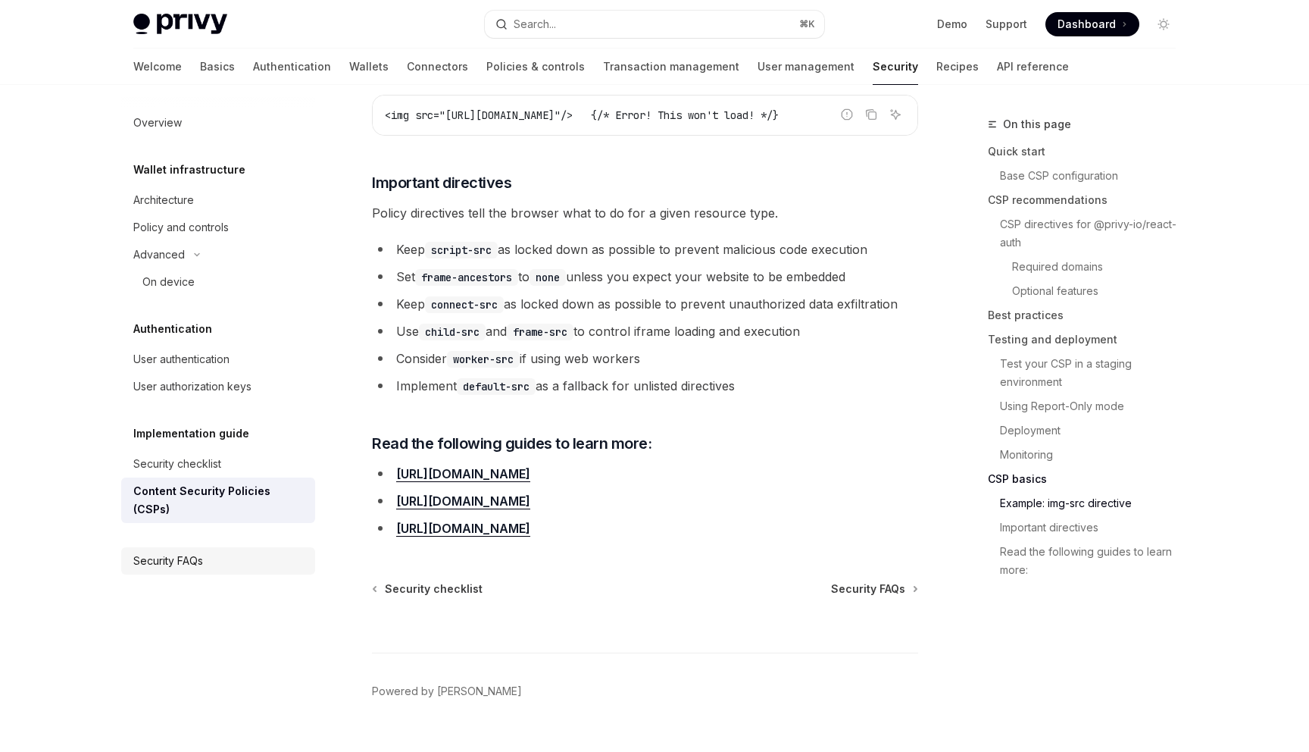
click at [208, 552] on div "Security FAQs" at bounding box center [219, 561] width 173 height 18
type textarea "*"
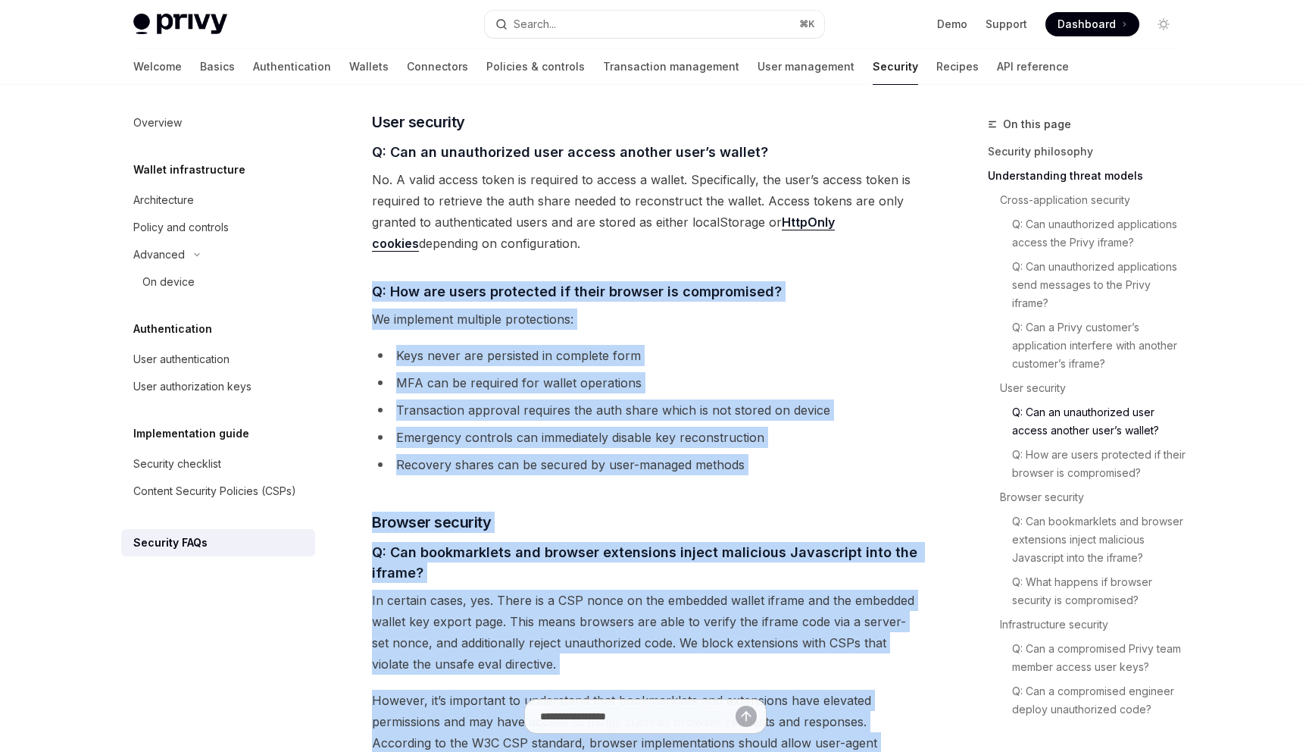
scroll to position [1334, 0]
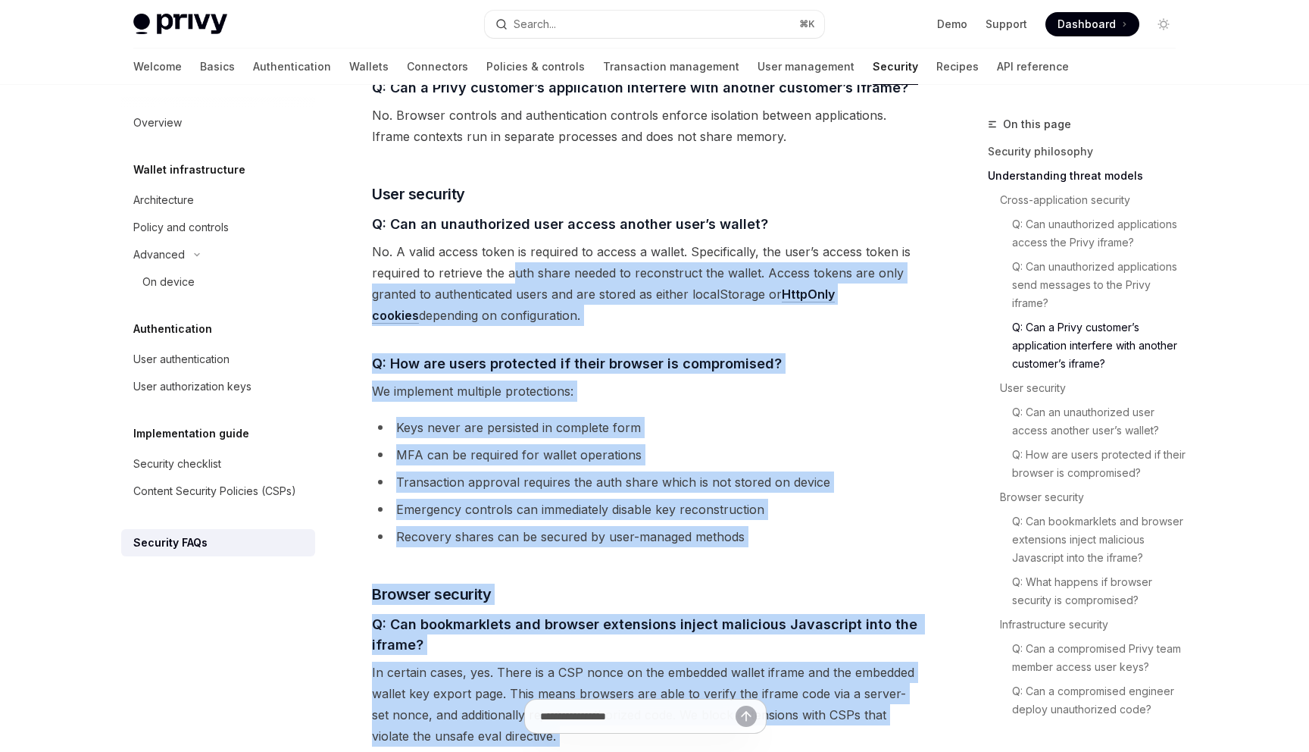
drag, startPoint x: 625, startPoint y: 471, endPoint x: 516, endPoint y: 236, distance: 259.0
click at [516, 236] on div "Threat models are an essential part of building secure systems. Establishing a …" at bounding box center [645, 214] width 546 height 2759
click at [516, 241] on span "No. A valid access token is required to access a wallet. Specifically, the user…" at bounding box center [645, 283] width 546 height 85
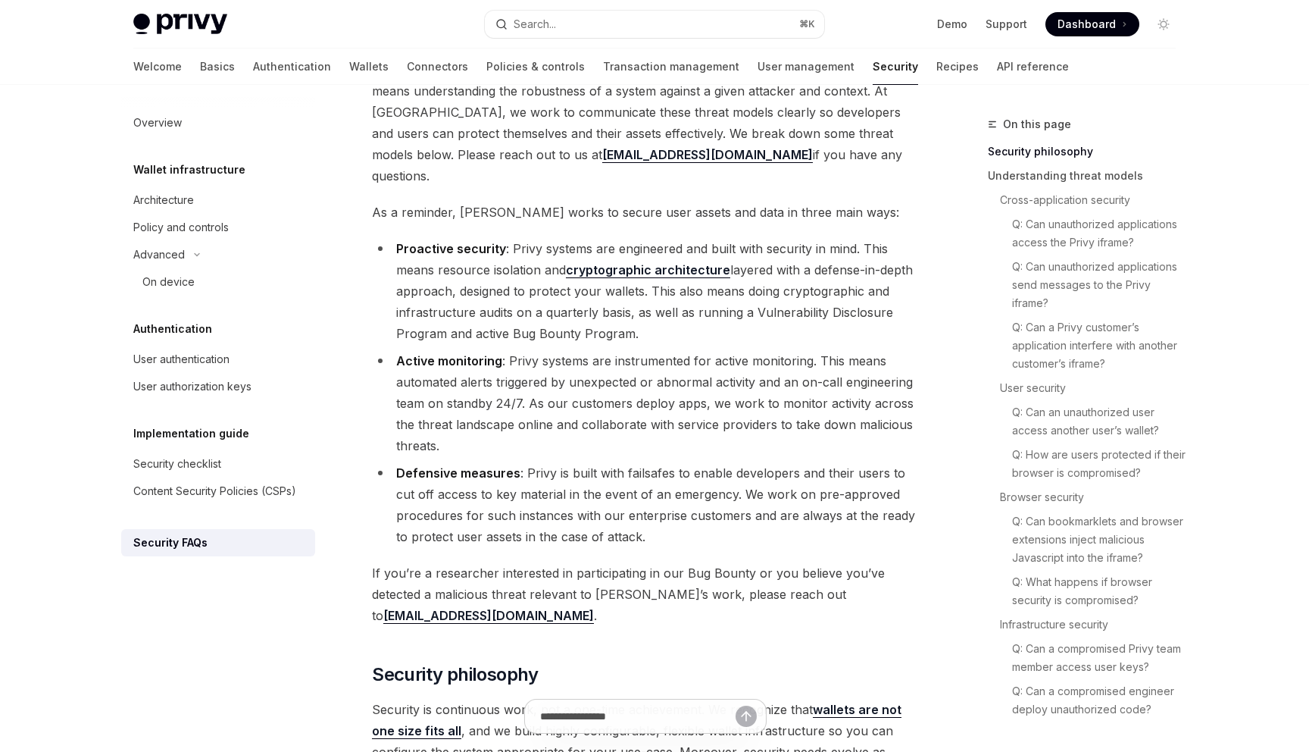
scroll to position [0, 0]
